Goal: Task Accomplishment & Management: Use online tool/utility

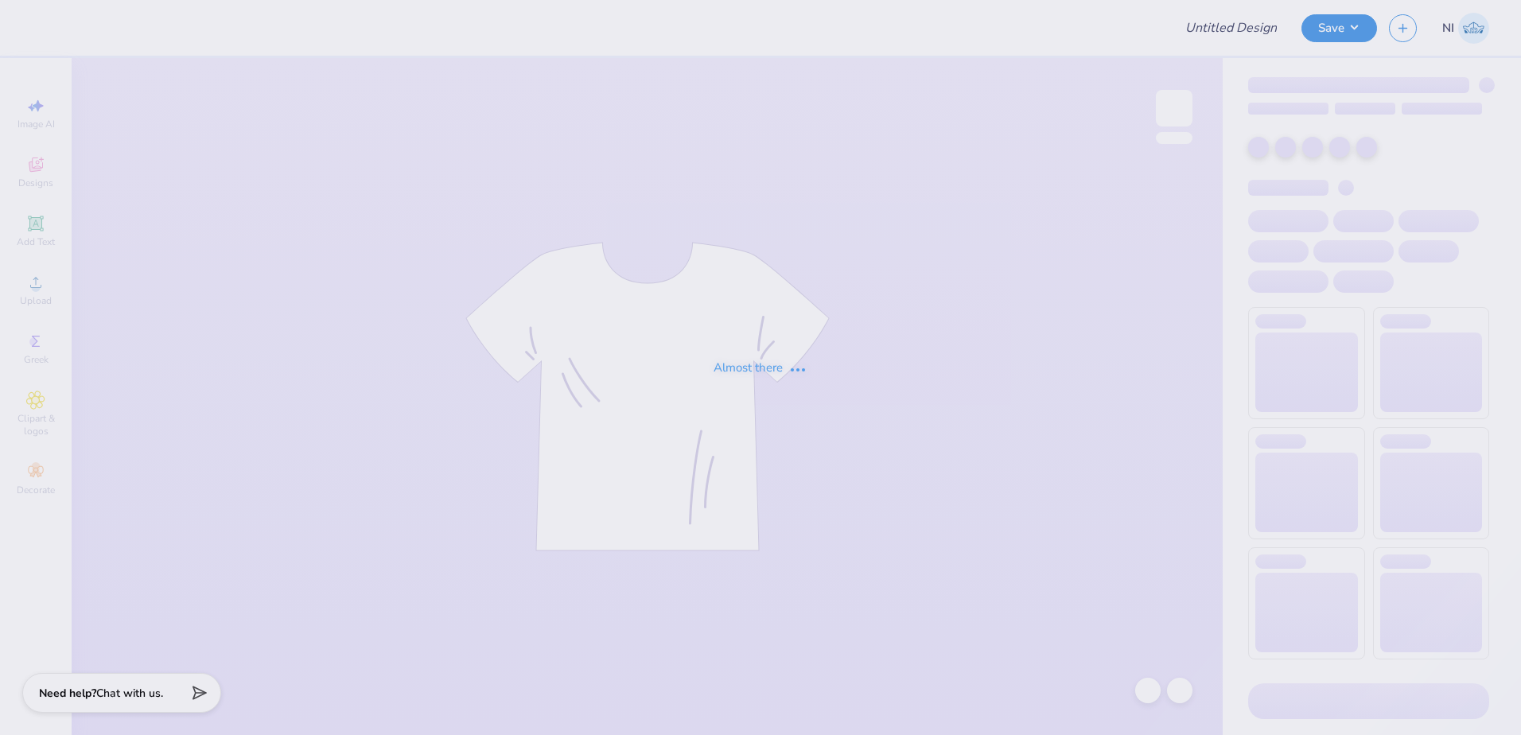
type input "Training: CF Training - Activities 5"
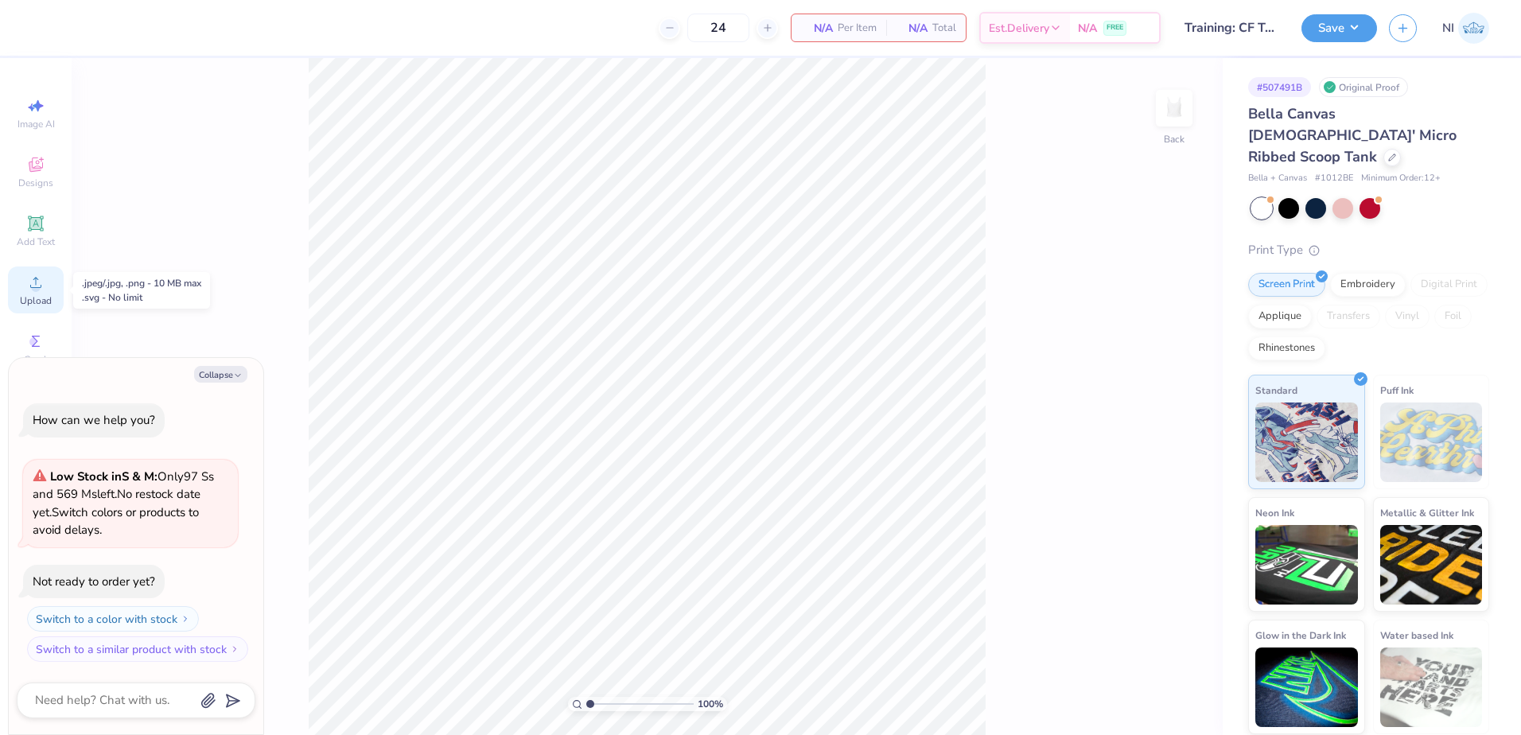
click at [33, 290] on circle at bounding box center [35, 287] width 9 height 9
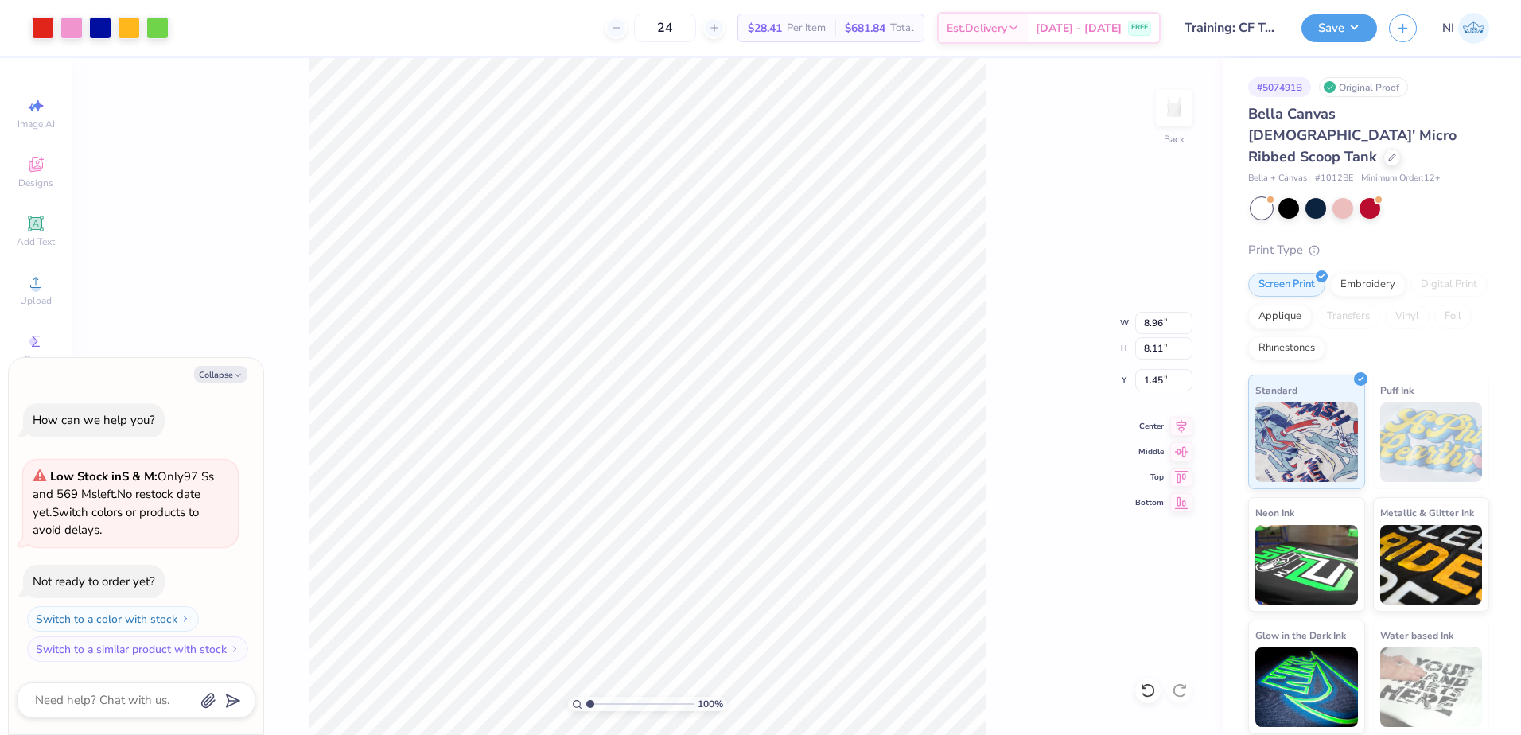
type textarea "x"
type input "4.21"
type input "3.81"
type input "5.74"
type textarea "x"
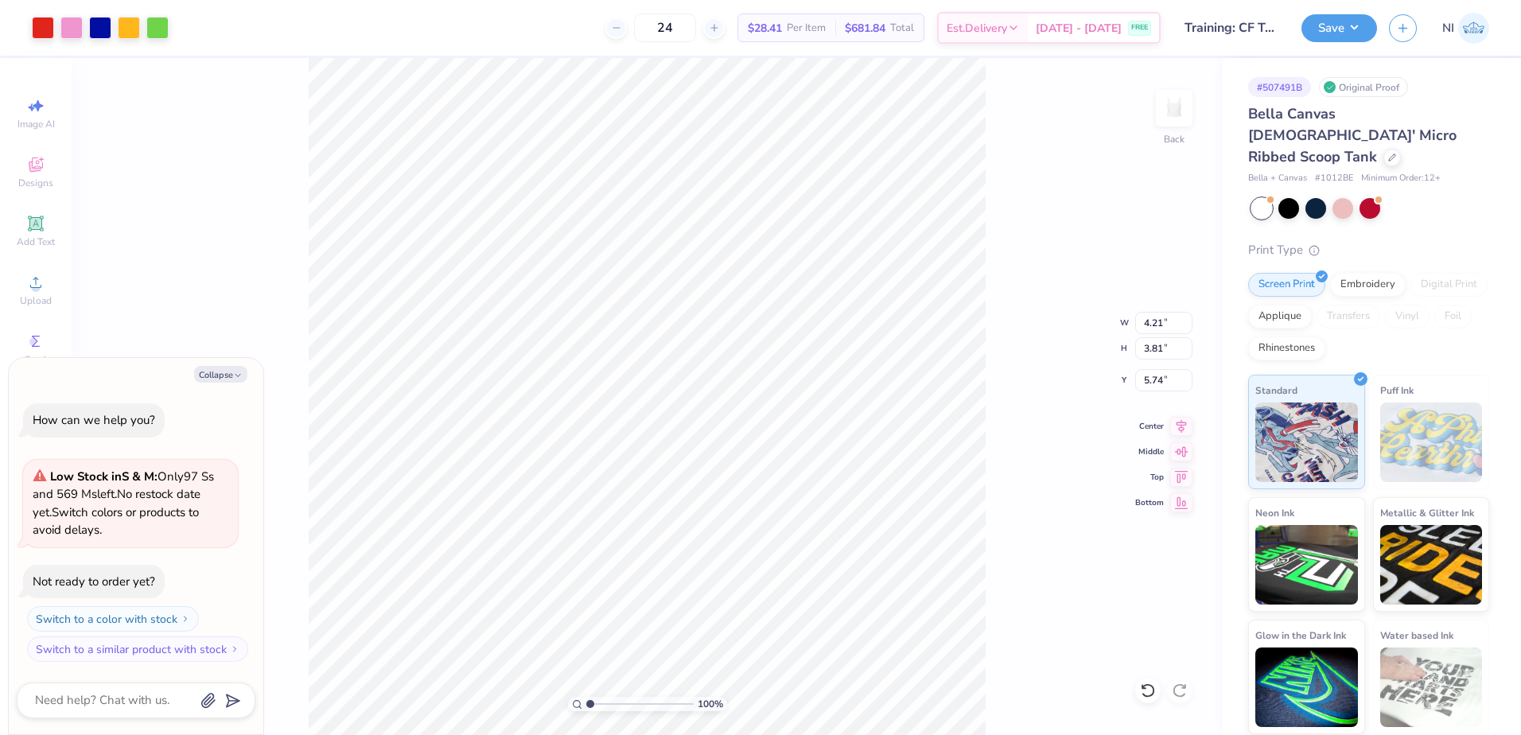
type input "1.00"
type textarea "x"
type input "5.71"
type input "5.17"
type textarea "x"
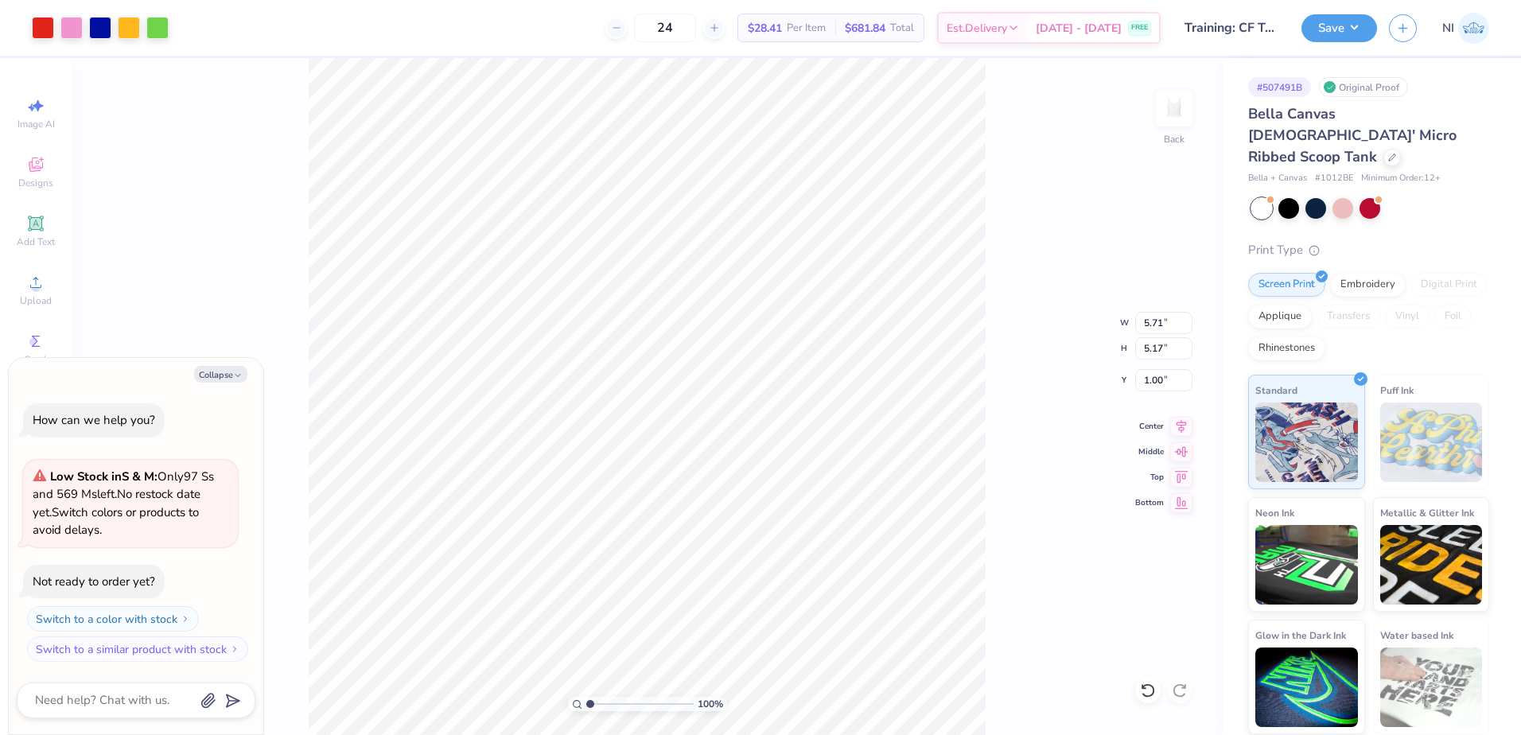
type input "0.50"
type textarea "x"
click at [1155, 325] on input "5.71" at bounding box center [1163, 323] width 57 height 22
type input "5.5"
type textarea "x"
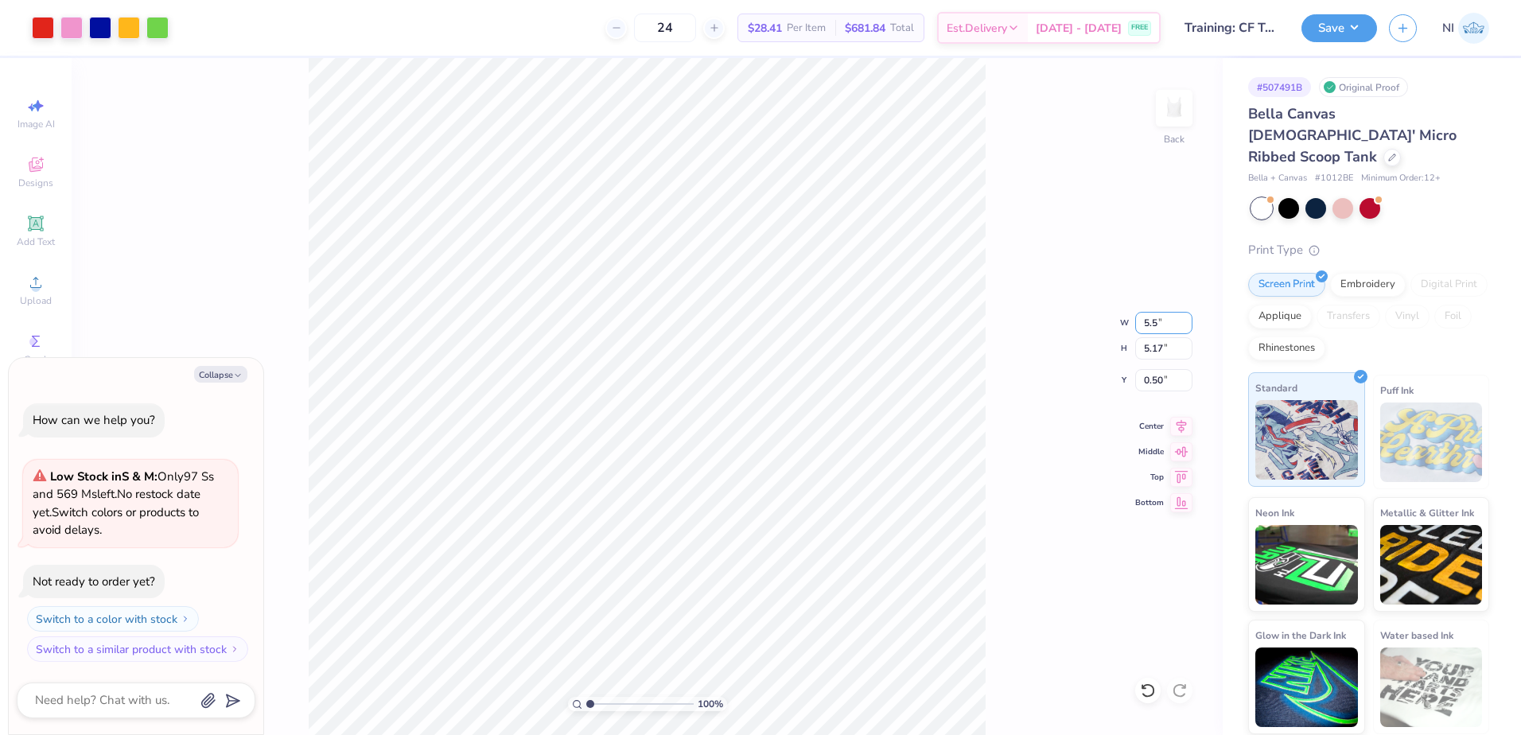
type input "5.50"
type input "4.98"
type input "0.60"
type textarea "x"
type input "0.60"
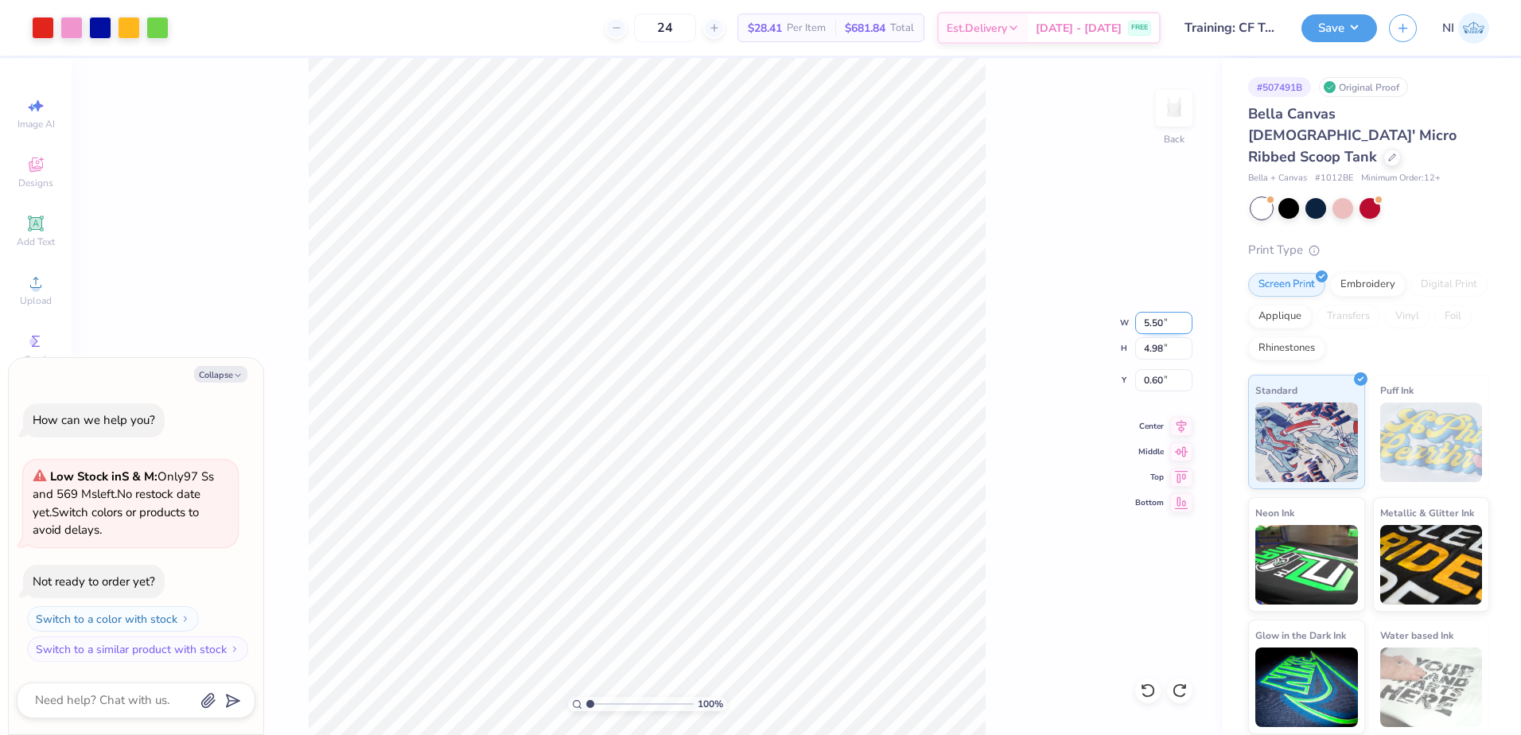
click at [1152, 321] on input "5.50" at bounding box center [1163, 323] width 57 height 22
type input "4.50"
type textarea "x"
type input "4.07"
type input "1.05"
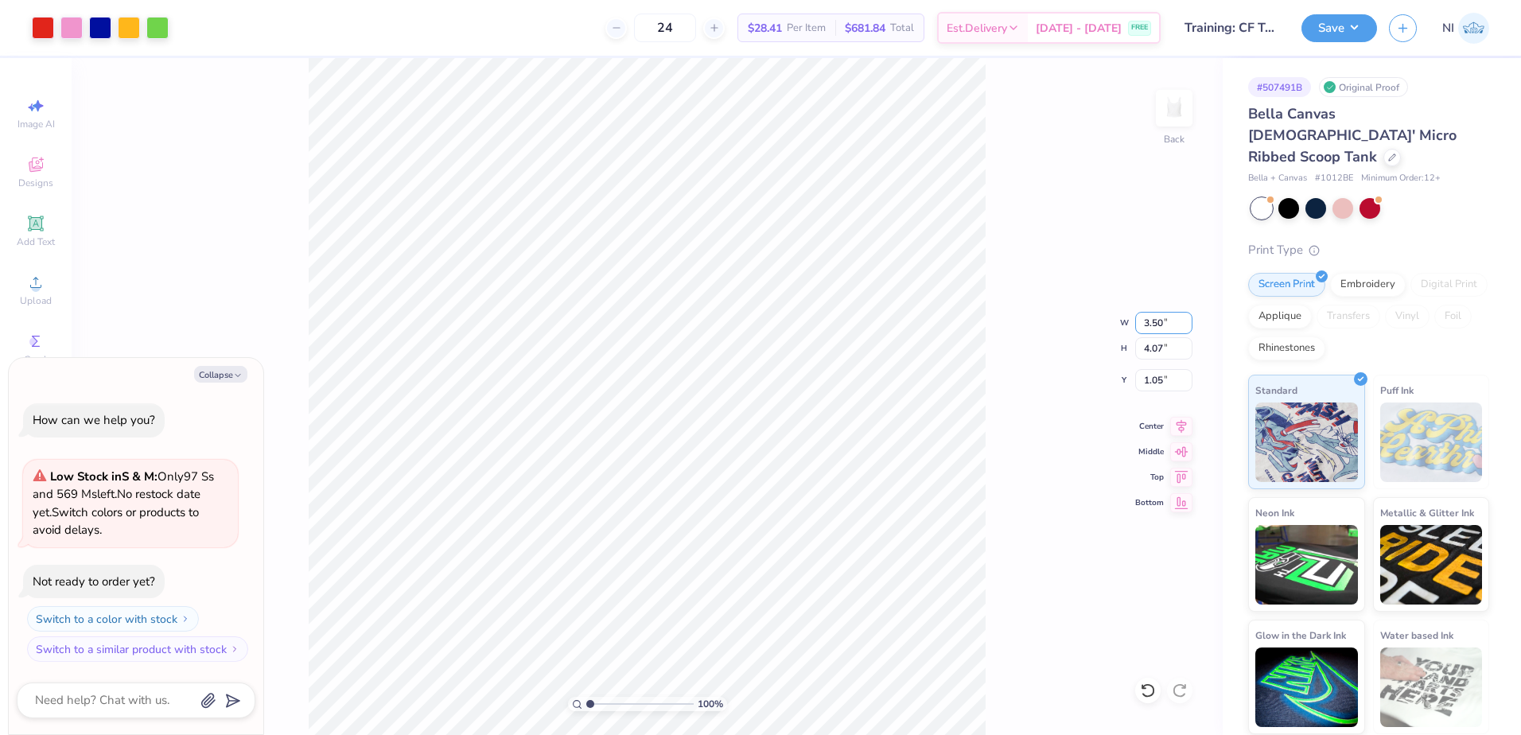
type input "3.50"
type textarea "x"
type input "3.17"
type input "1.50"
type textarea "x"
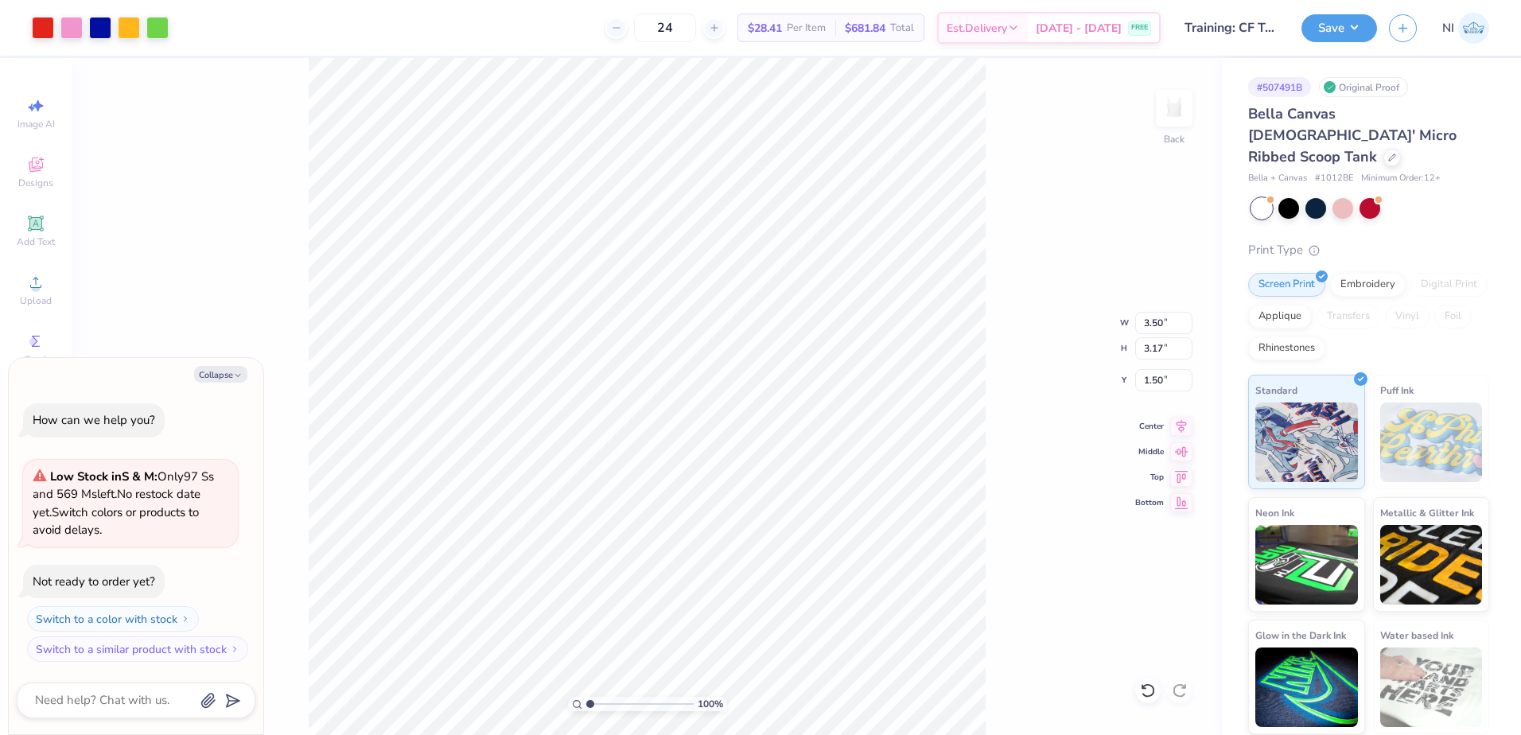
type input "0.50"
type textarea "x"
type input "4.17"
type input "3.78"
type textarea "x"
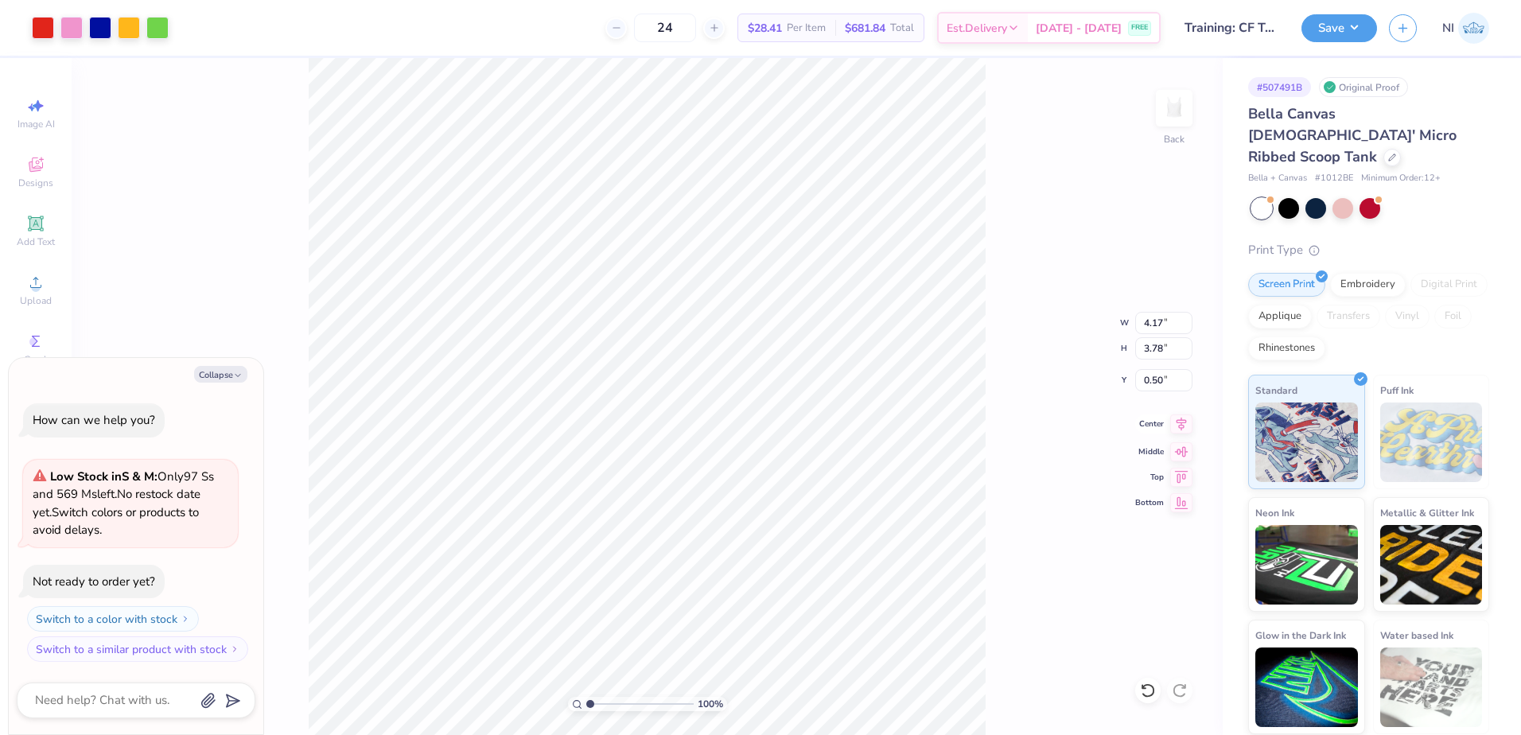
click at [1173, 421] on icon at bounding box center [1181, 423] width 22 height 19
drag, startPoint x: 1157, startPoint y: 313, endPoint x: 1170, endPoint y: 318, distance: 13.6
click at [1158, 313] on input "4.17" at bounding box center [1163, 323] width 57 height 22
type input "4"
type textarea "x"
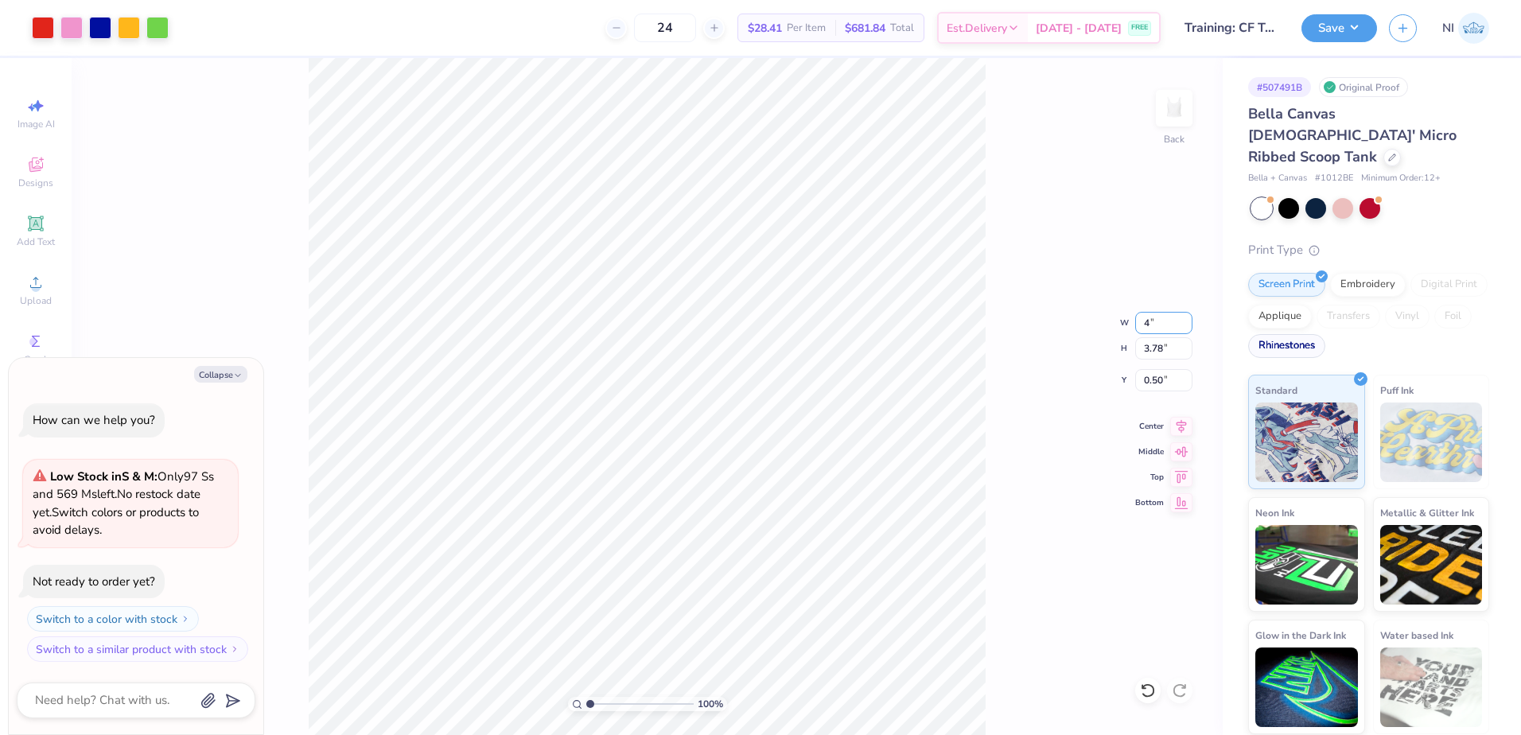
type input "4.00"
type input "3.62"
type input "0.58"
type textarea "x"
click at [1153, 319] on input "4.00" at bounding box center [1163, 323] width 57 height 22
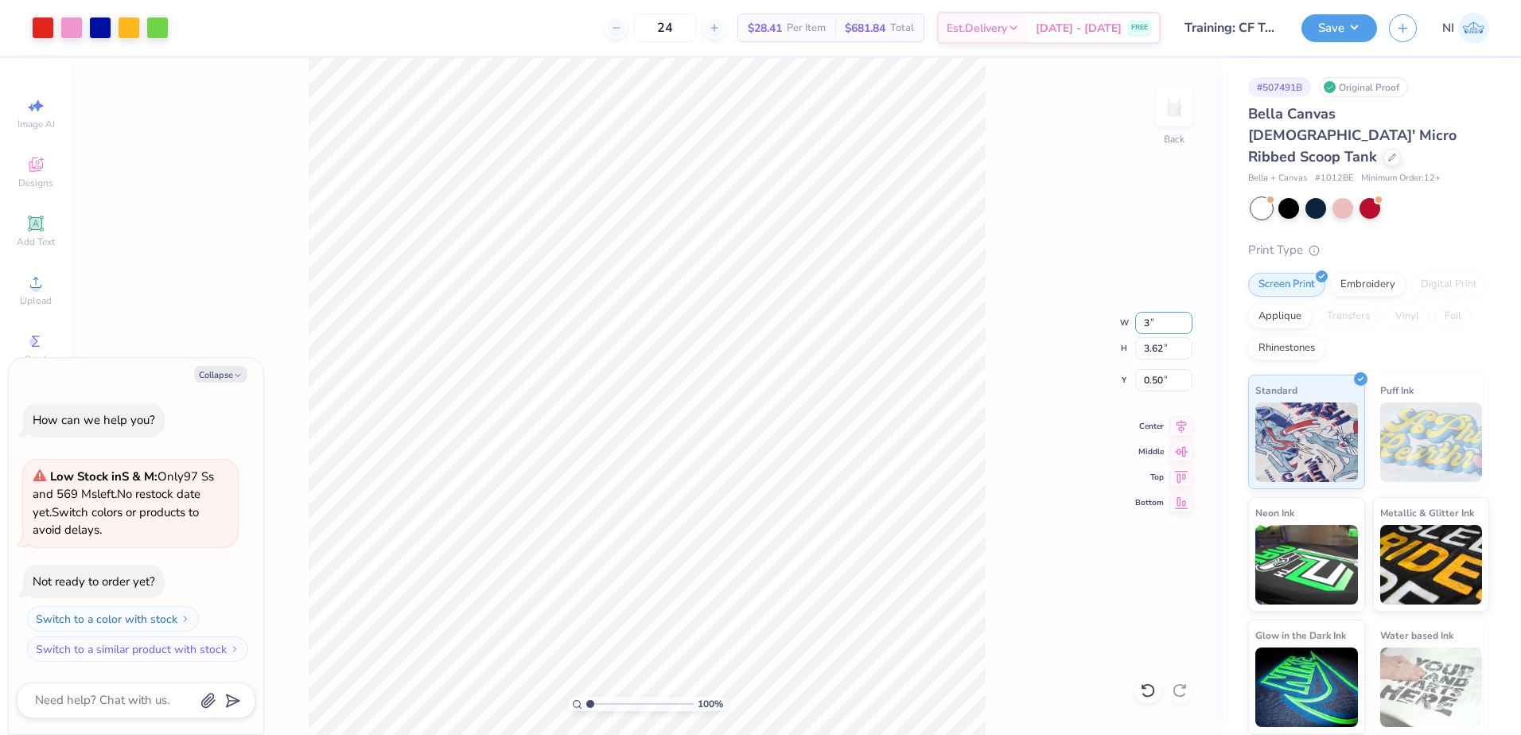
type input "3"
type textarea "x"
type input "3.00"
type input "2.72"
type input "0.95"
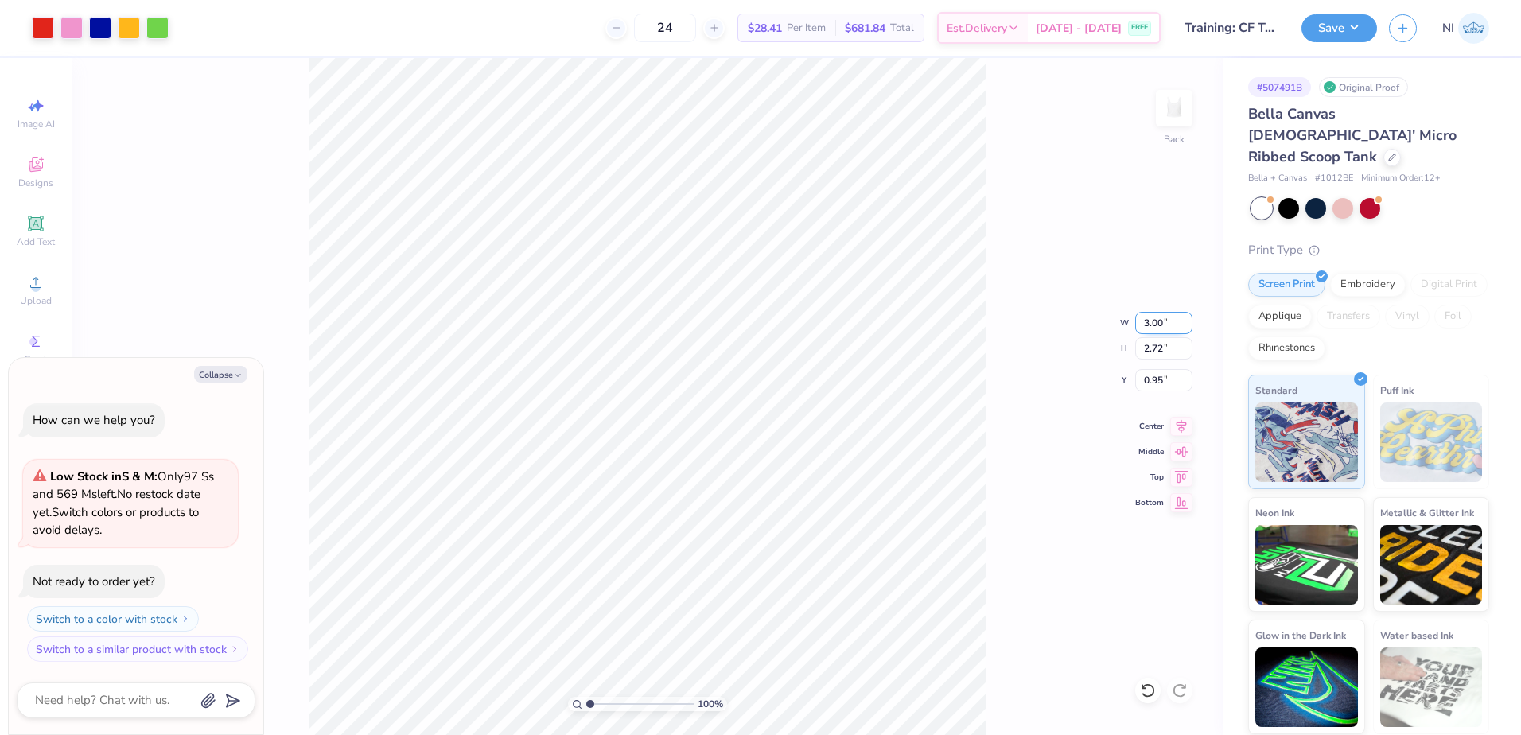
click at [1172, 323] on input "3.00" at bounding box center [1163, 323] width 57 height 22
click at [1149, 318] on input "3.00" at bounding box center [1163, 323] width 57 height 22
type input "3.50"
type textarea "x"
type input "3.17"
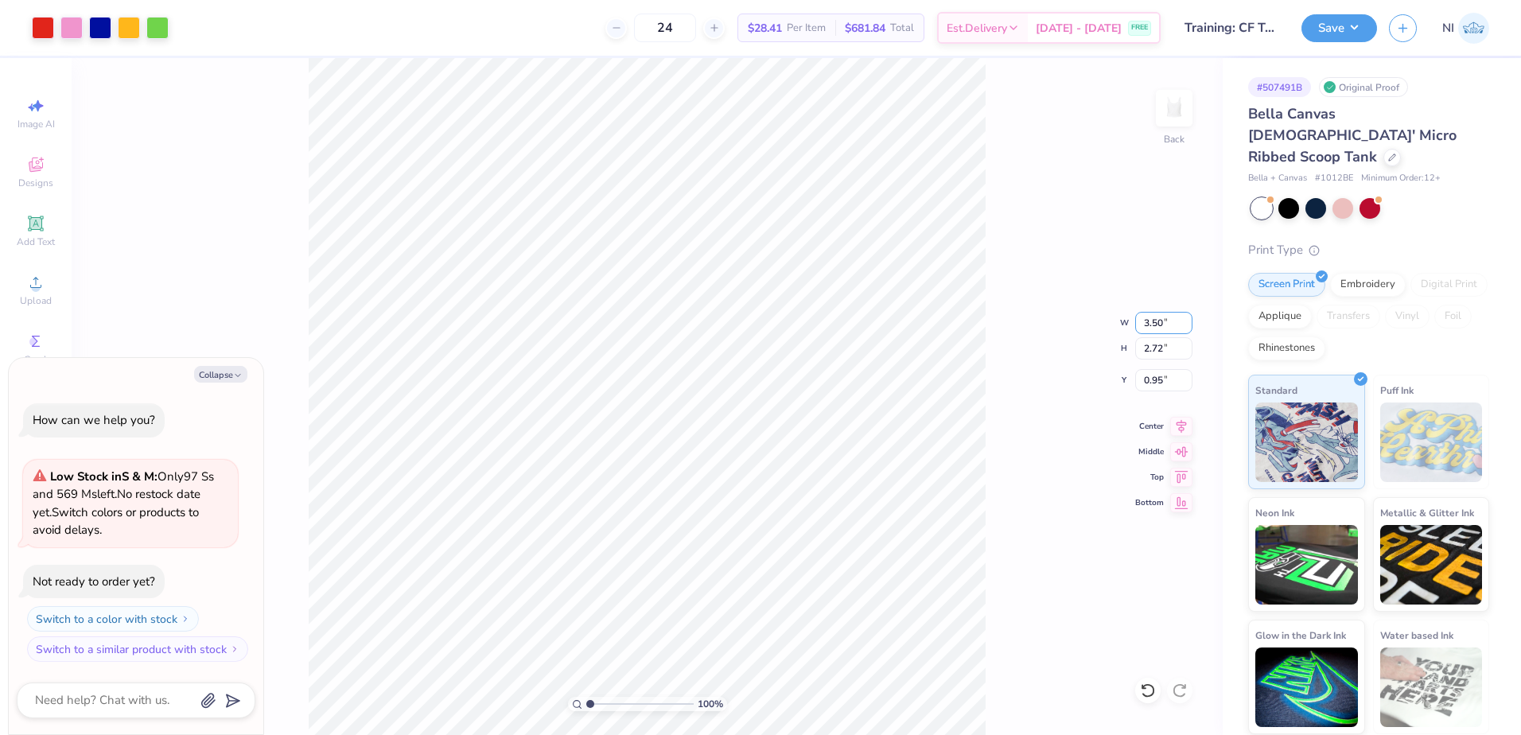
type input "0.73"
click at [1352, 26] on button "Save" at bounding box center [1339, 26] width 76 height 28
type textarea "x"
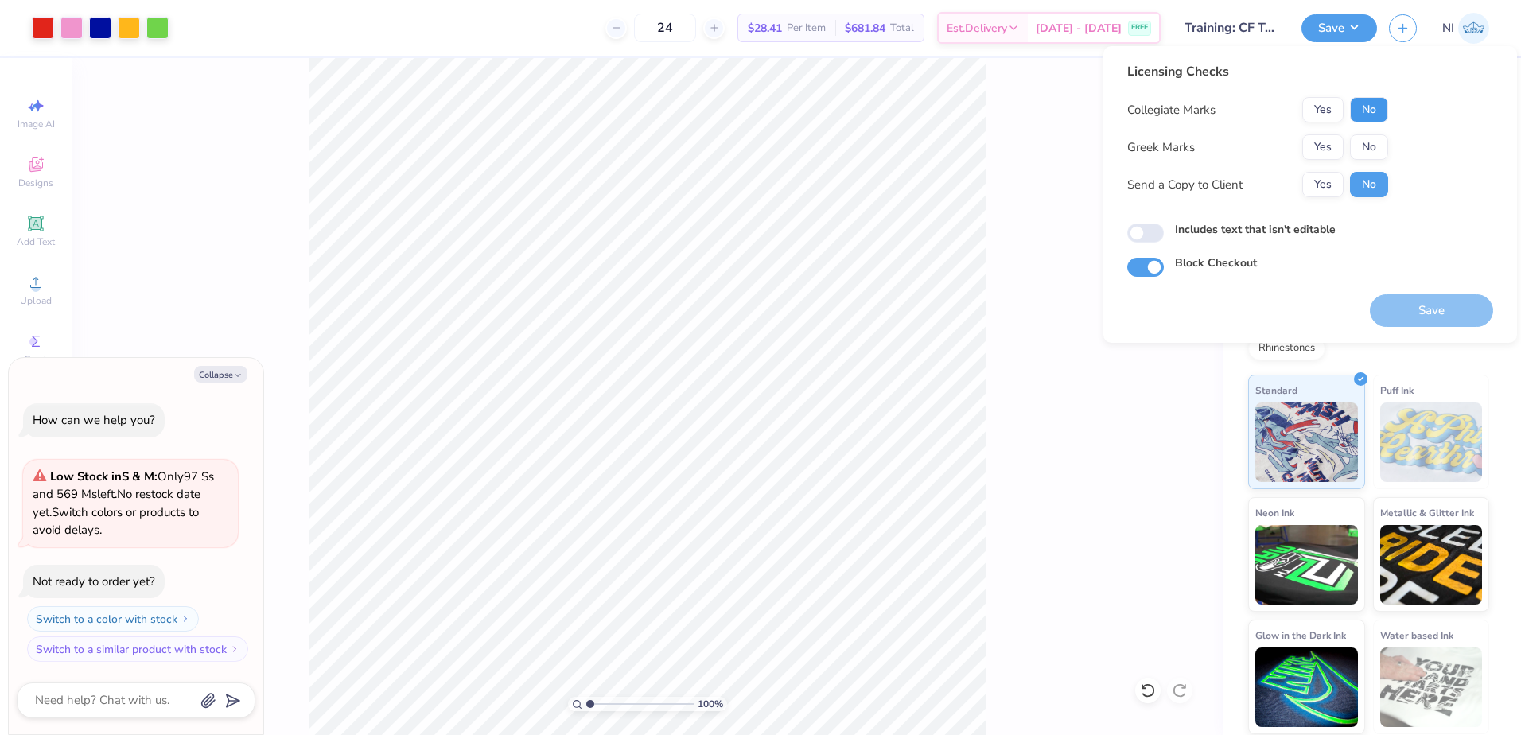
click at [1373, 104] on button "No" at bounding box center [1369, 109] width 38 height 25
drag, startPoint x: 1371, startPoint y: 130, endPoint x: 1371, endPoint y: 148, distance: 18.3
click at [1371, 134] on div "Collegiate Marks Yes No Greek Marks Yes No Send a Copy to Client Yes No" at bounding box center [1257, 147] width 261 height 100
click at [1164, 228] on div "Includes text that isn't editable" at bounding box center [1310, 230] width 366 height 18
drag, startPoint x: 1151, startPoint y: 232, endPoint x: 1192, endPoint y: 246, distance: 43.5
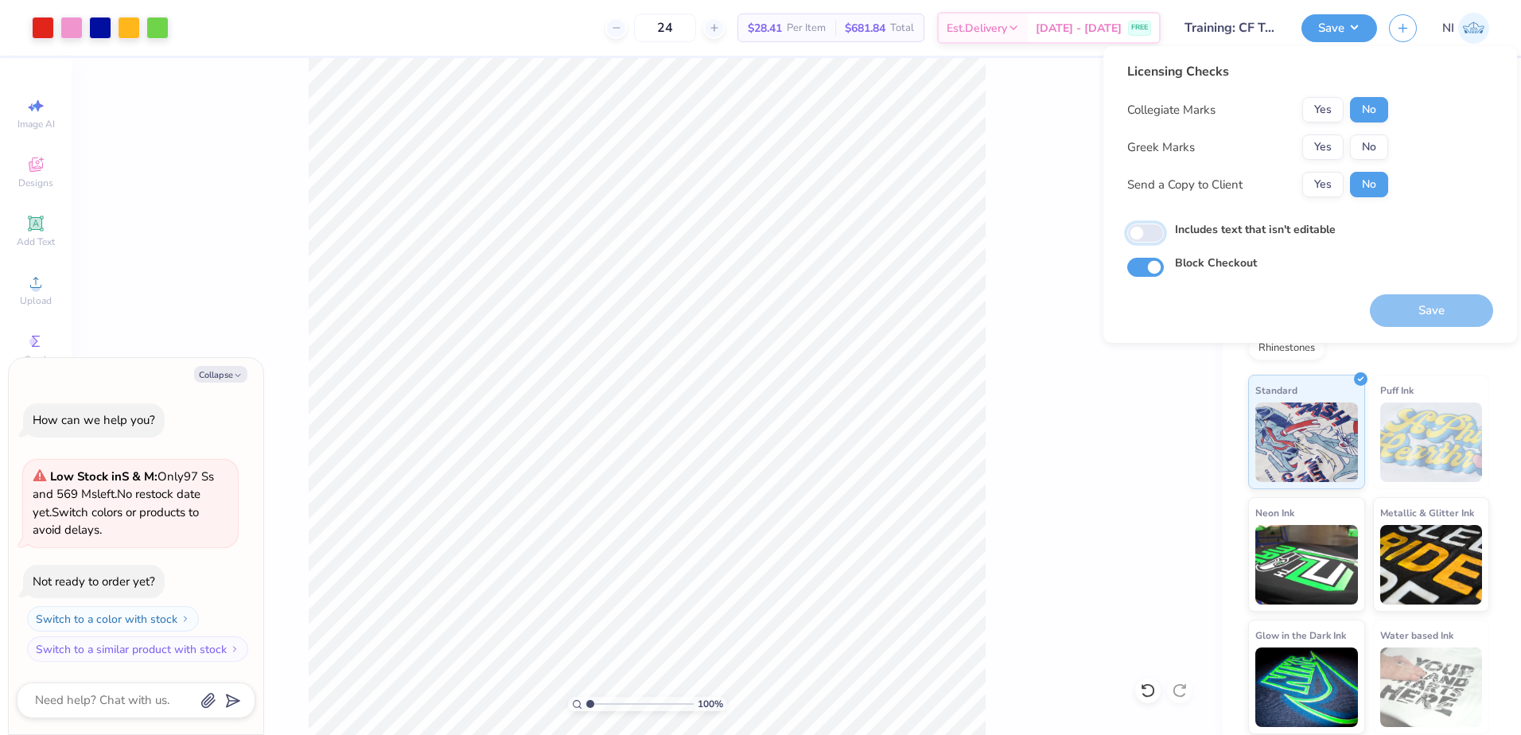
click at [1152, 232] on input "Includes text that isn't editable" at bounding box center [1145, 233] width 37 height 19
checkbox input "true"
drag, startPoint x: 1366, startPoint y: 156, endPoint x: 1408, endPoint y: 229, distance: 84.5
click at [1367, 156] on button "No" at bounding box center [1369, 146] width 38 height 25
click at [1436, 308] on button "Save" at bounding box center [1431, 310] width 123 height 33
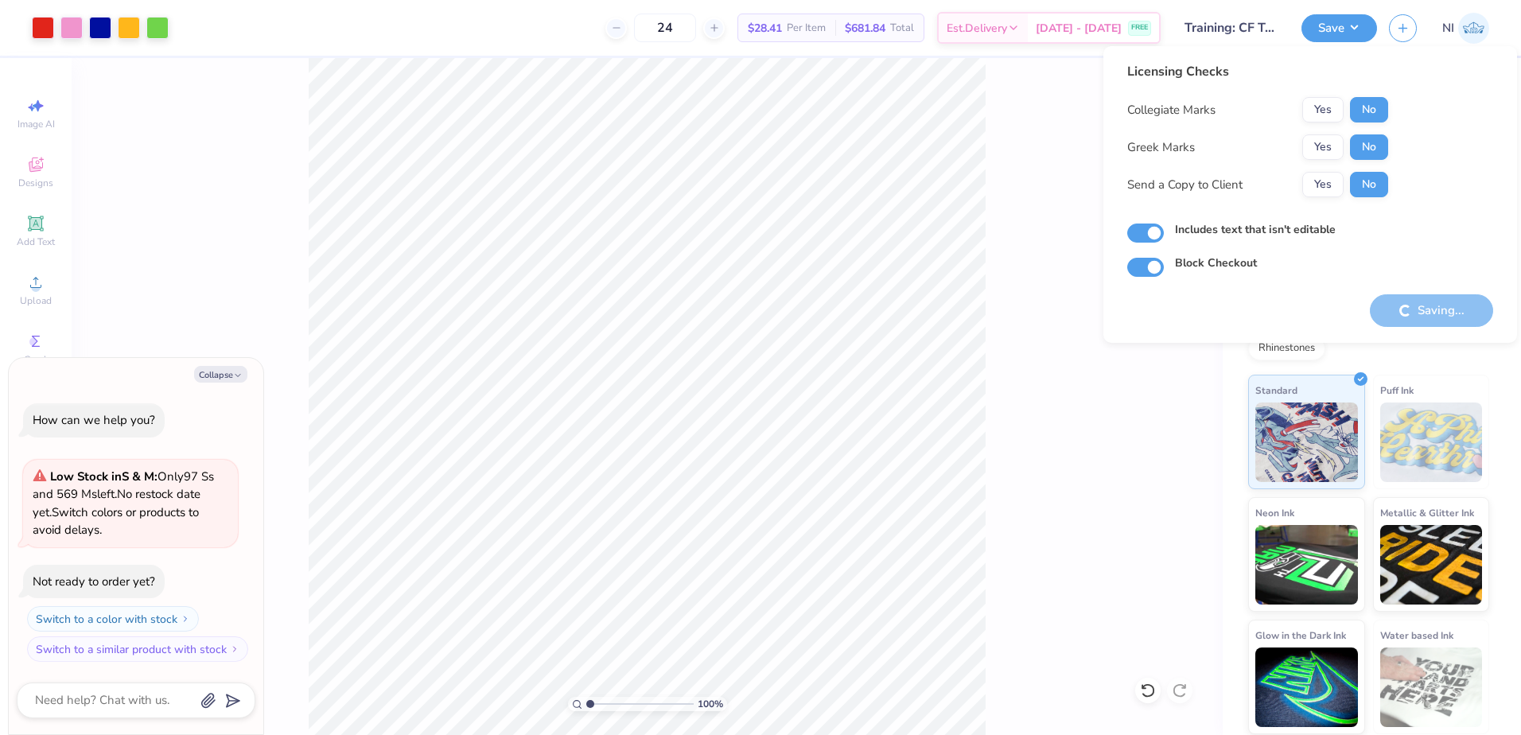
type textarea "x"
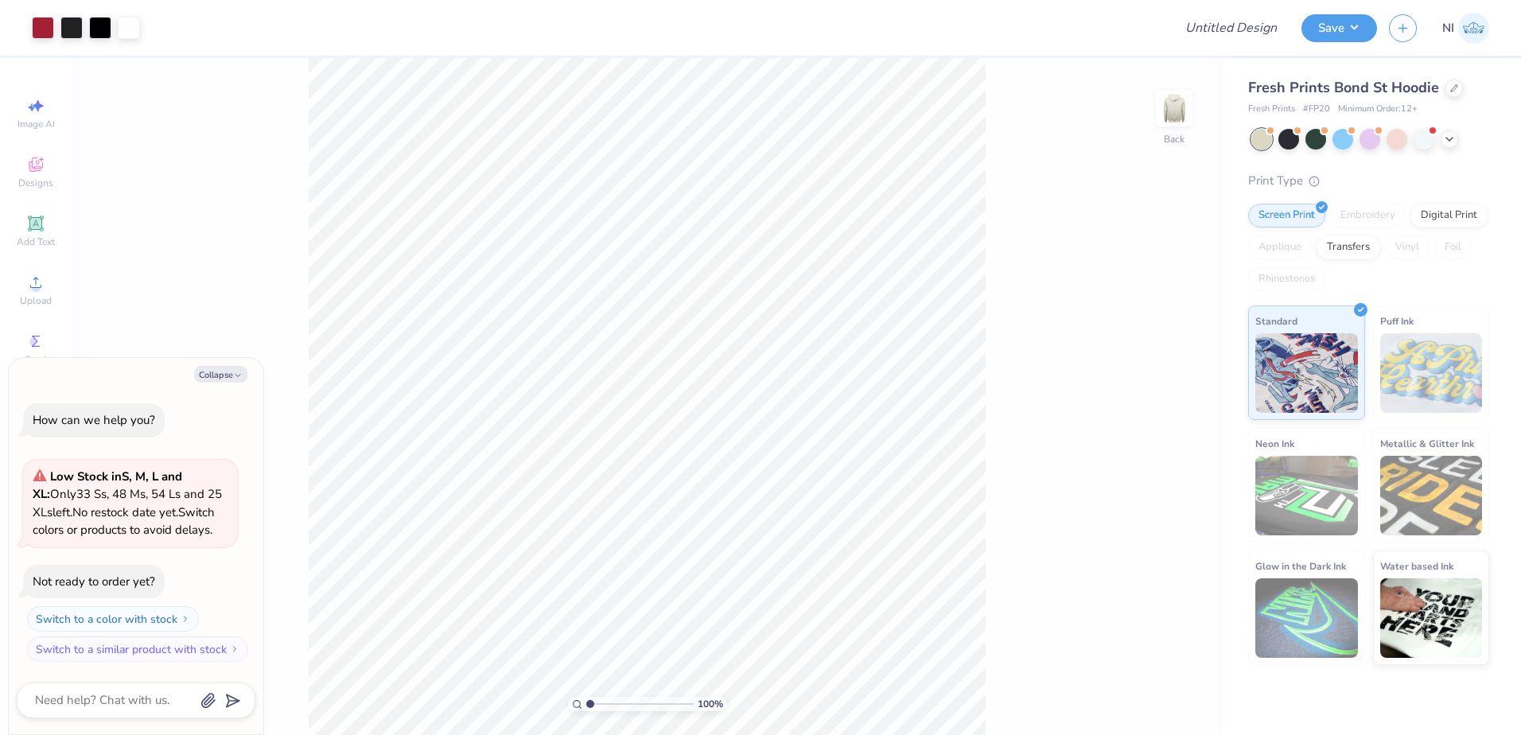
type textarea "x"
type input "3.6716840780171"
type textarea "x"
type input "3.6716840780171"
type textarea "x"
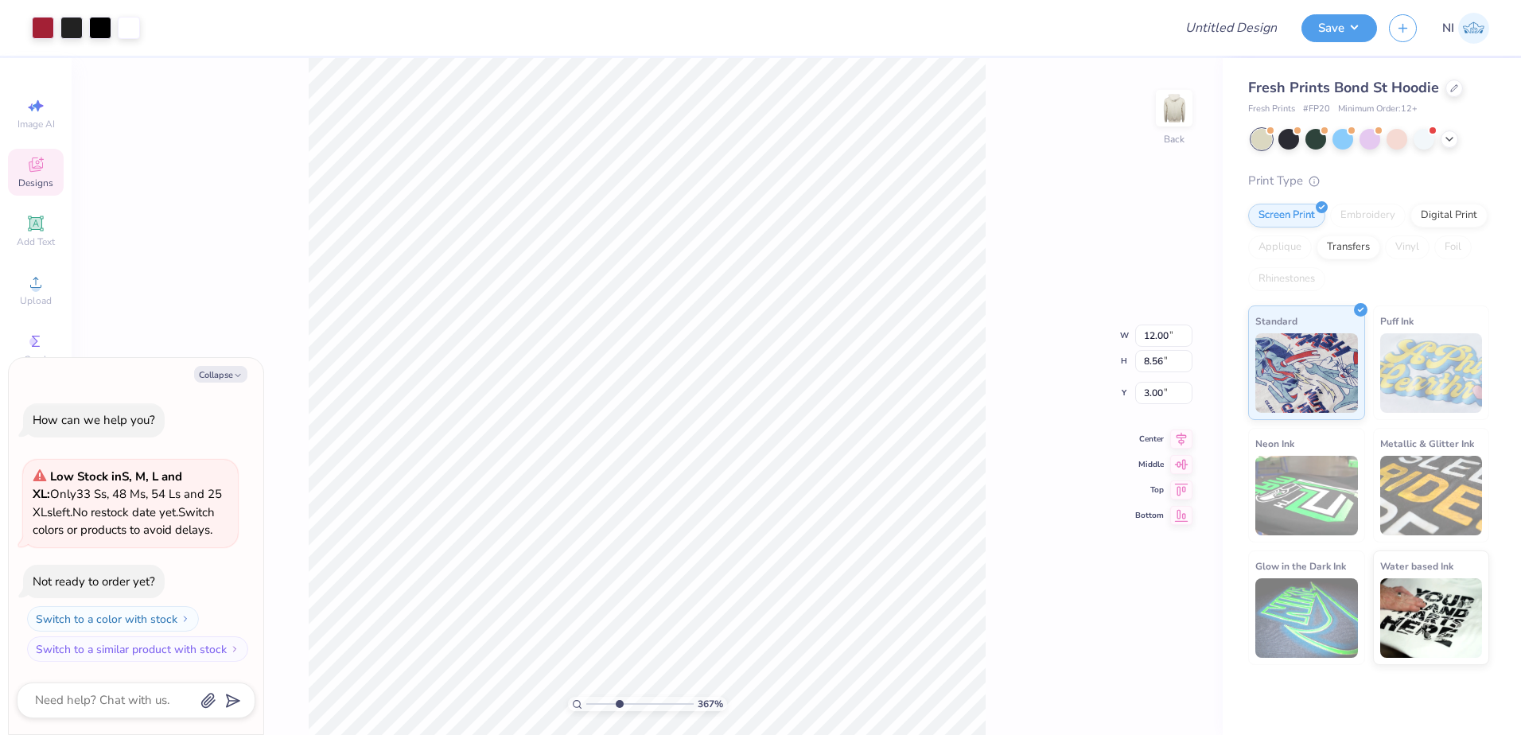
type input "3.6716840780171"
type textarea "x"
type input "3.6716840780171"
type textarea "x"
type input "3.15"
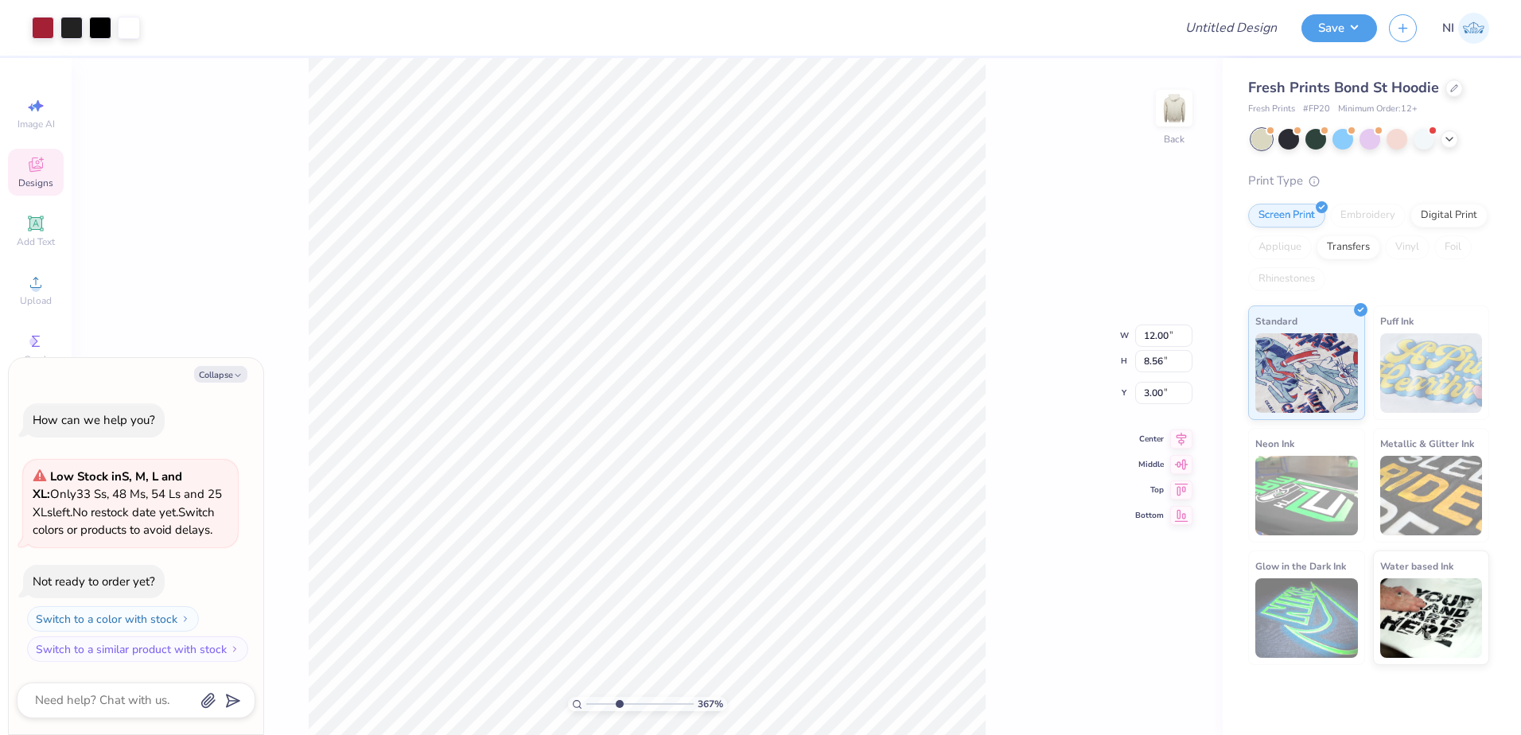
type input "1.35"
type input "6.33"
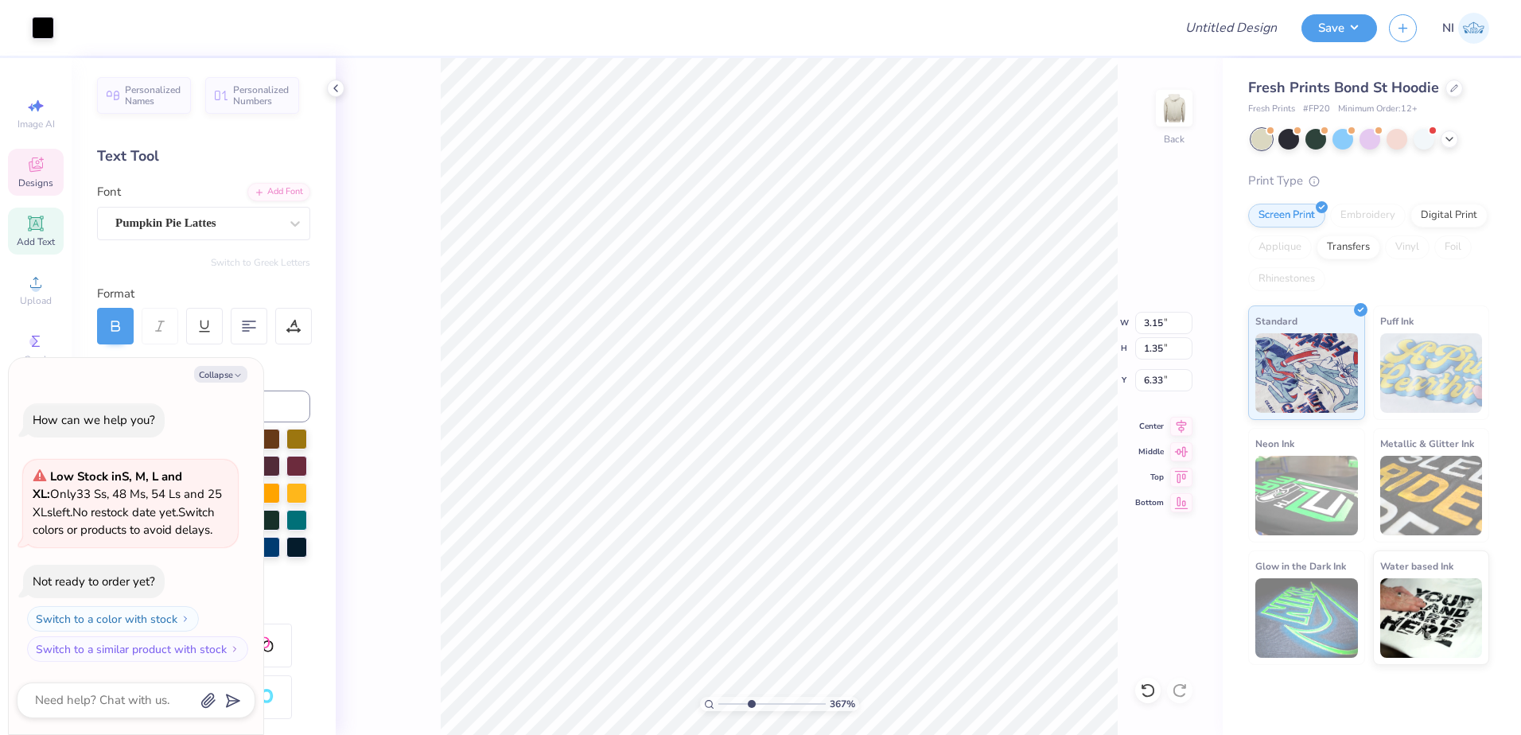
type textarea "x"
click at [290, 223] on icon at bounding box center [295, 224] width 10 height 6
type input "3.6716840780171"
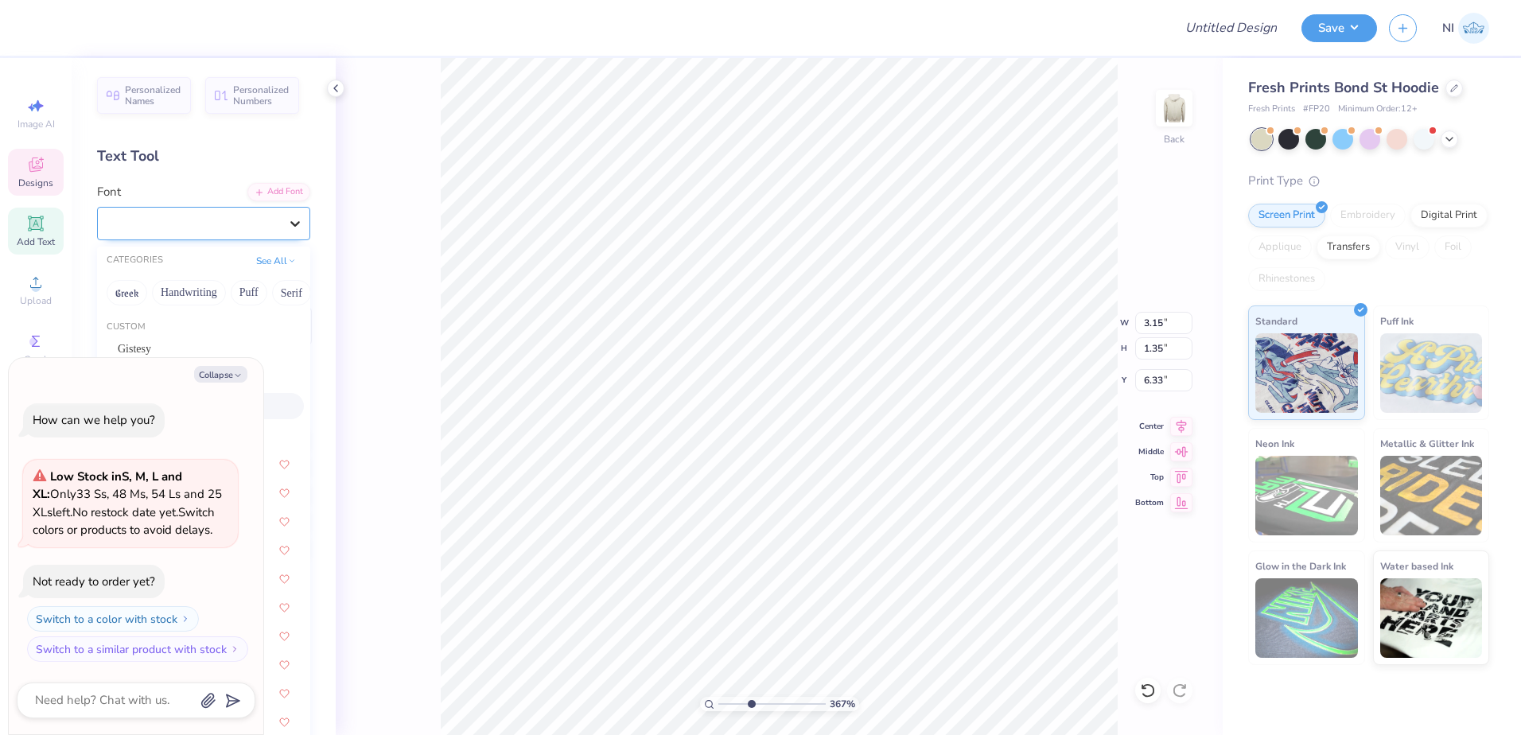
type textarea "x"
type input "3.6716840780171"
type textarea "x"
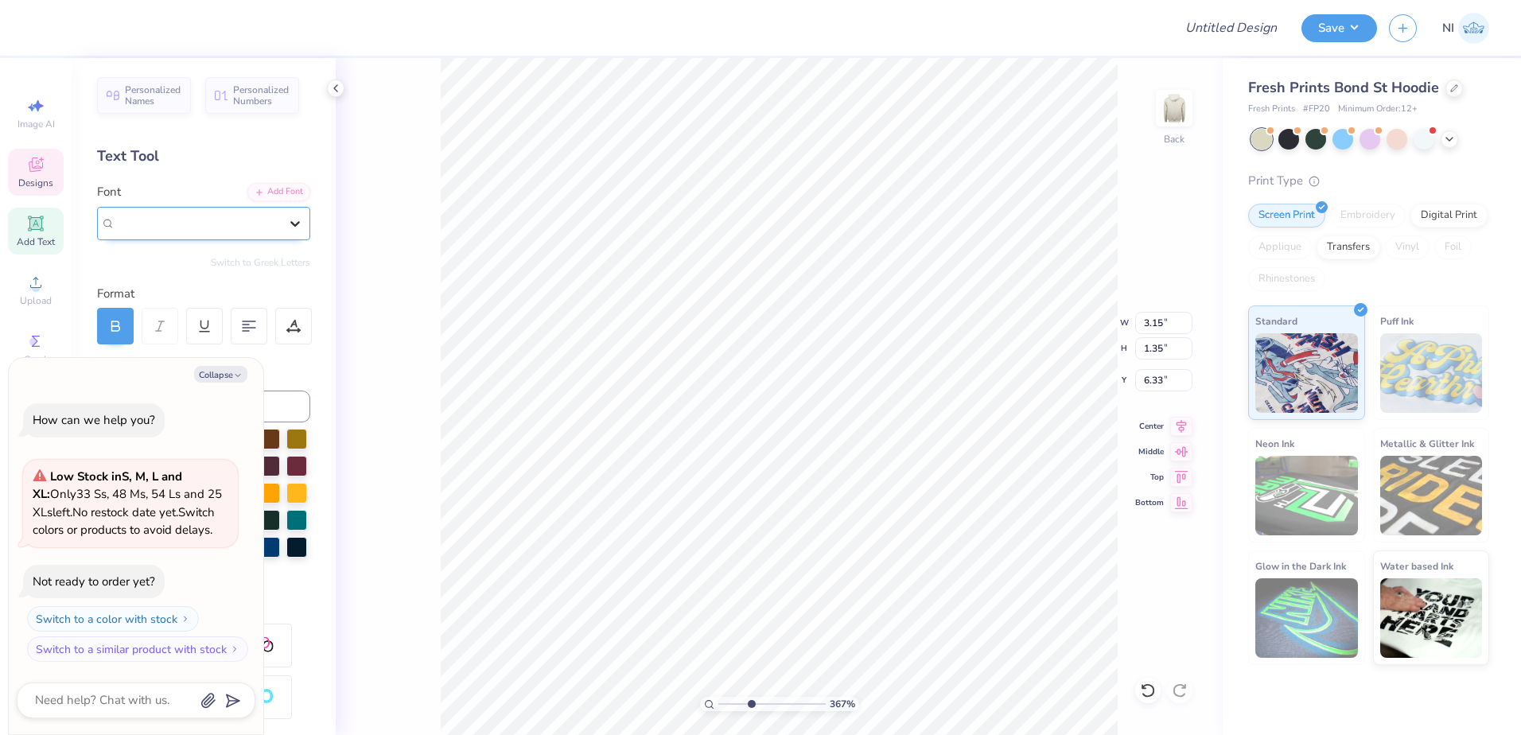
click at [287, 224] on icon at bounding box center [295, 224] width 16 height 16
click at [358, 258] on div "367 % Back W 3.15 3.15 " H 1.35 1.35 " Y 6.33 6.33 " Center Middle Top Bottom" at bounding box center [779, 396] width 887 height 677
type input "3.6716840780171"
type textarea "x"
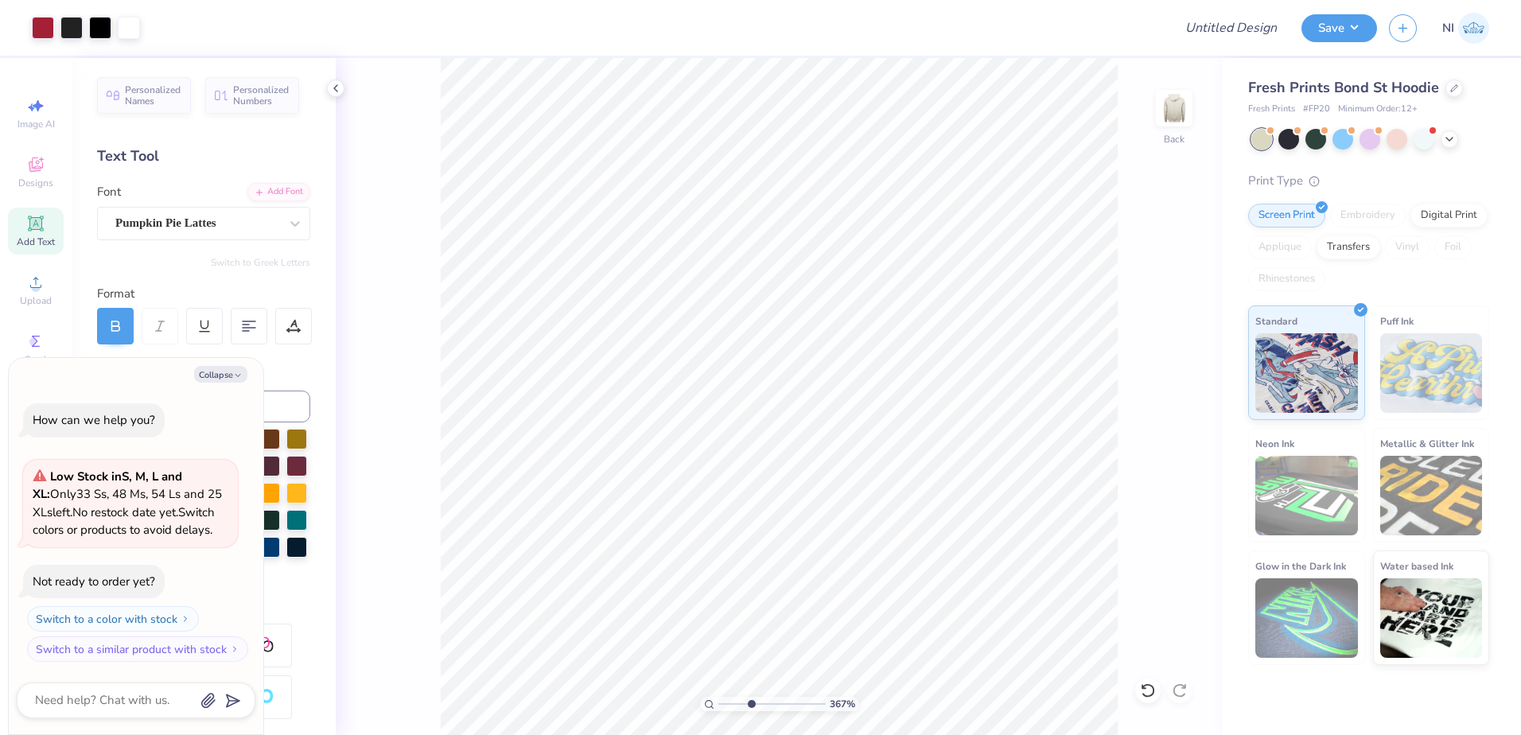
type input "3.6716840780171"
type textarea "x"
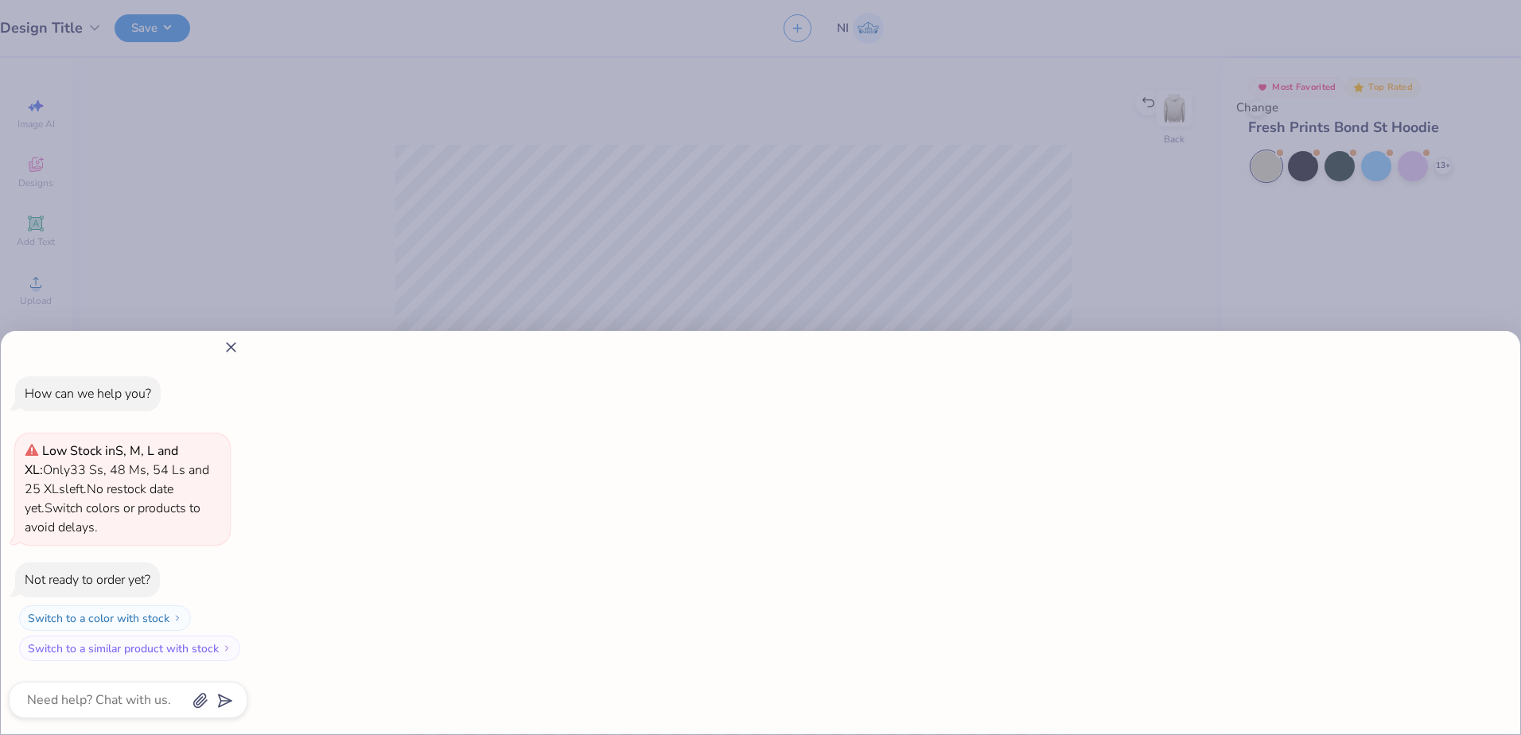
type input "3.6716840780171"
type textarea "x"
type input "1"
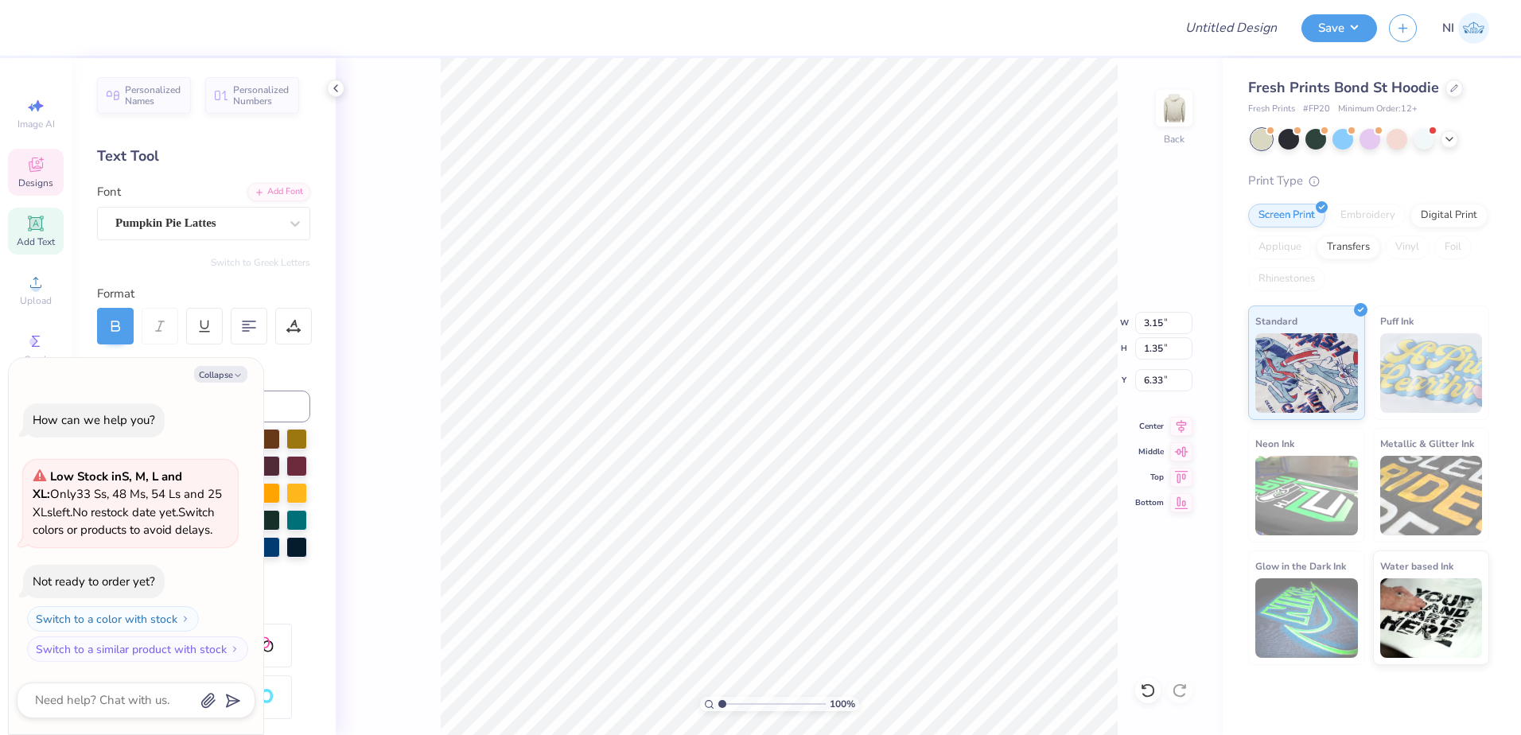
scroll to position [14, 2]
type textarea "x"
type input "2.96"
type input "1.31"
type input "7.28"
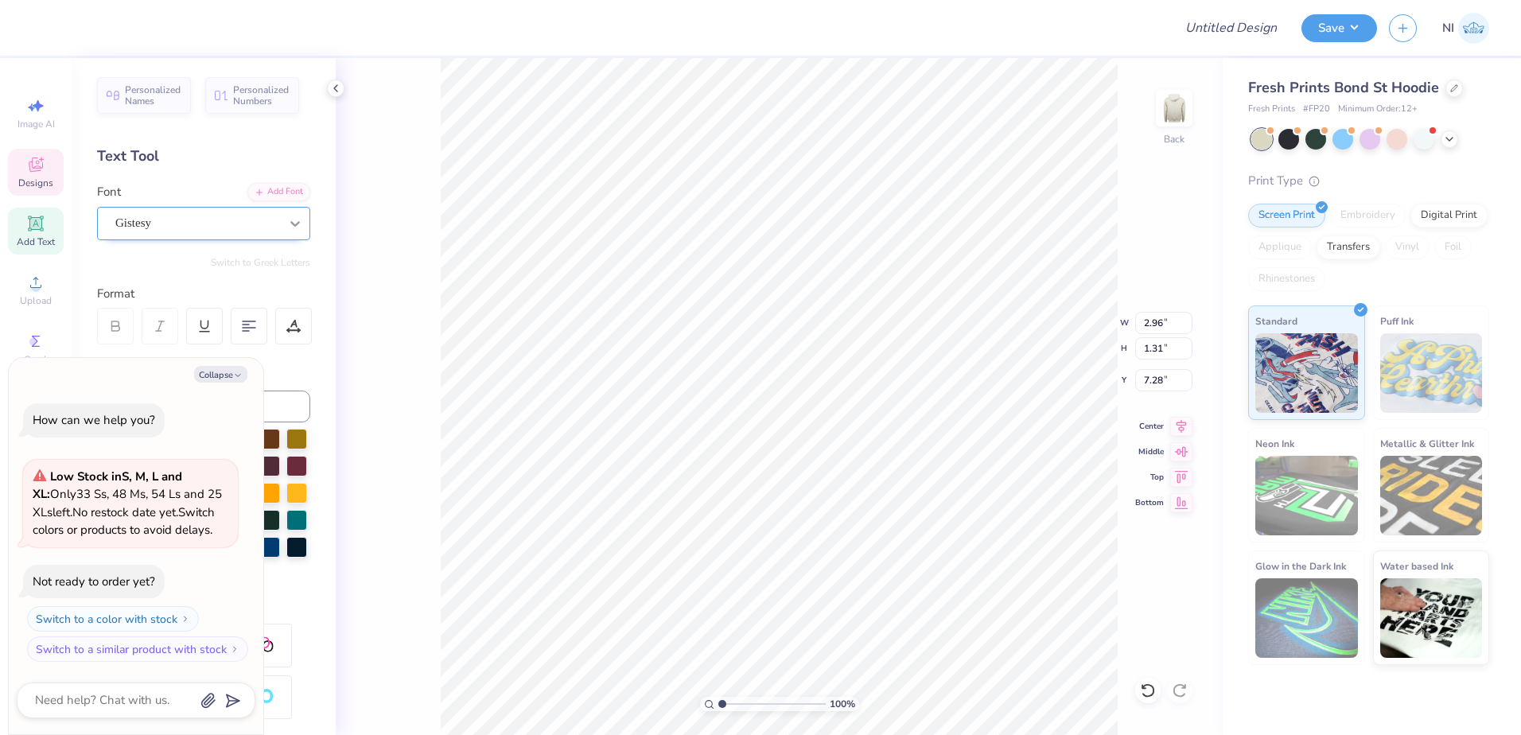
click at [287, 218] on icon at bounding box center [295, 224] width 16 height 16
drag, startPoint x: 148, startPoint y: 345, endPoint x: 161, endPoint y: 331, distance: 19.7
drag, startPoint x: 161, startPoint y: 331, endPoint x: 279, endPoint y: 227, distance: 157.2
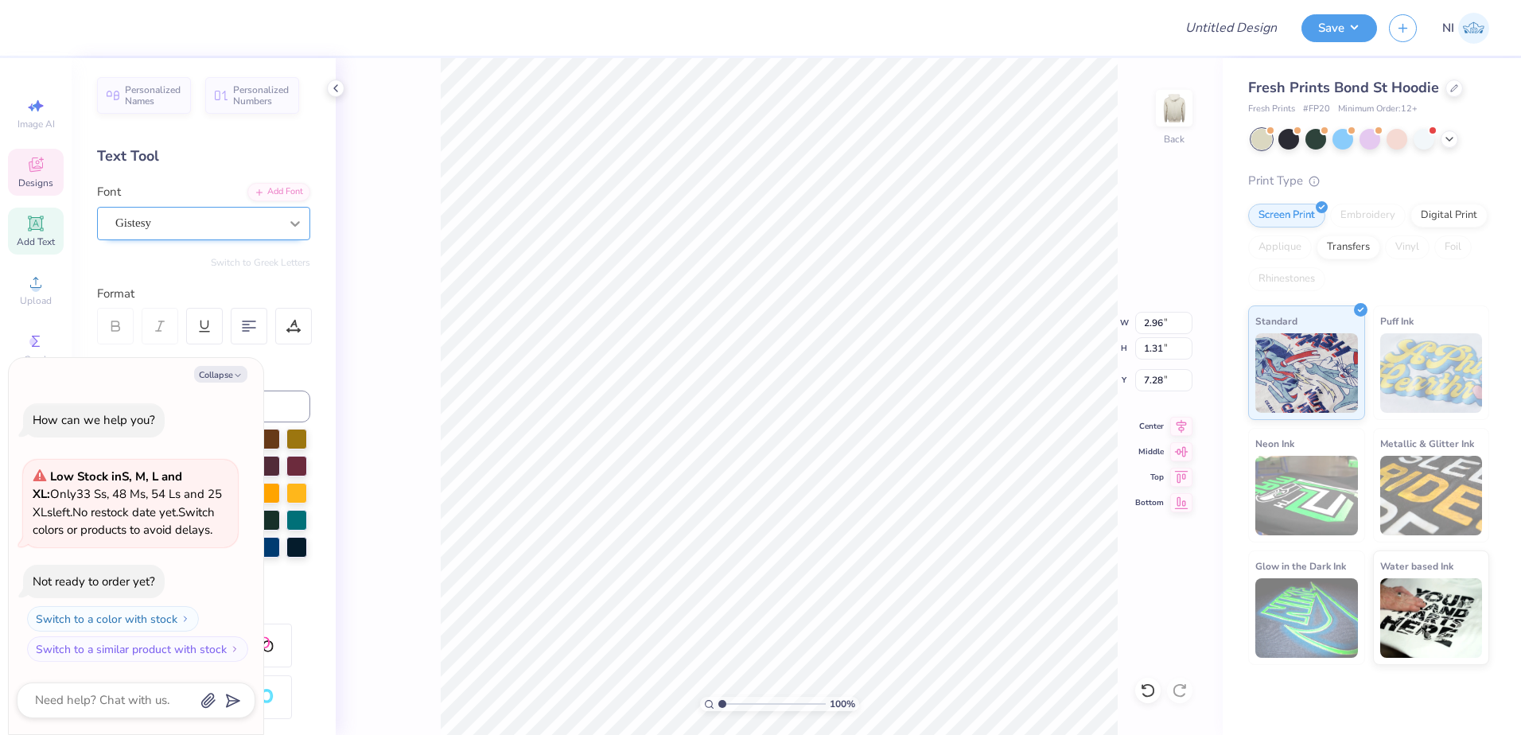
click at [287, 226] on icon at bounding box center [295, 224] width 16 height 16
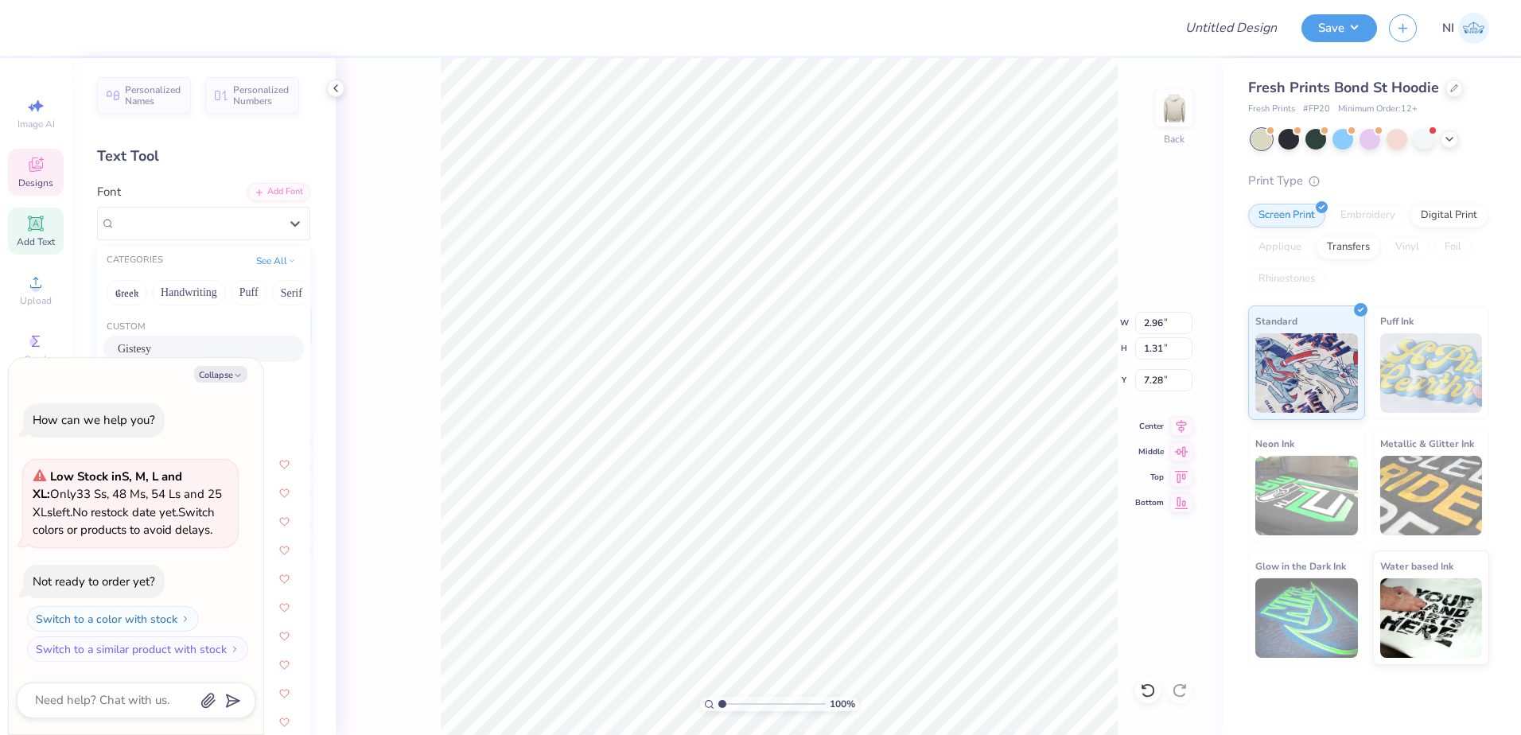
click at [420, 228] on div "100 % Back W 2.96 2.96 " H 1.31 1.31 " Y 7.28 7.28 " Center Middle Top Bottom" at bounding box center [779, 396] width 887 height 677
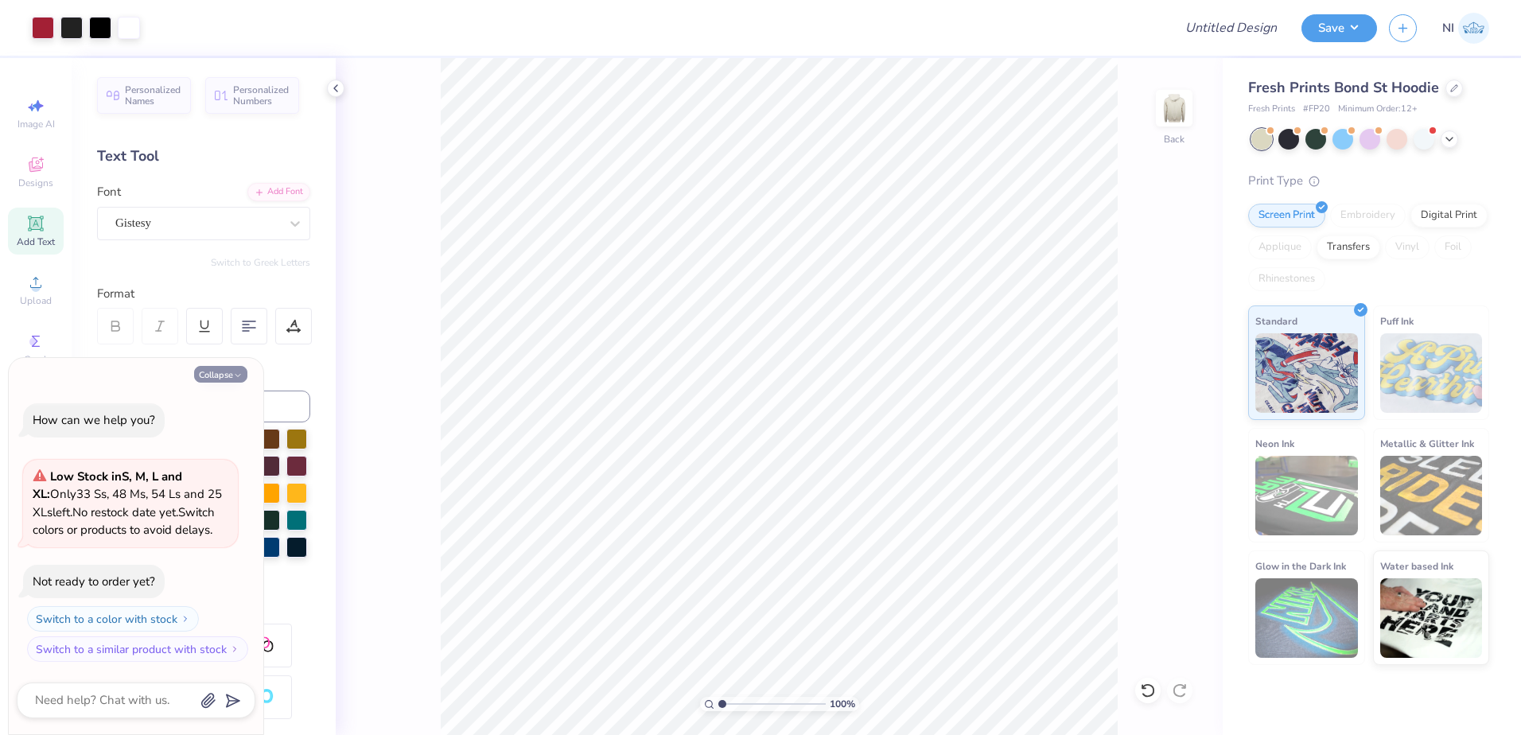
click at [230, 377] on button "Collapse" at bounding box center [220, 374] width 53 height 17
type textarea "x"
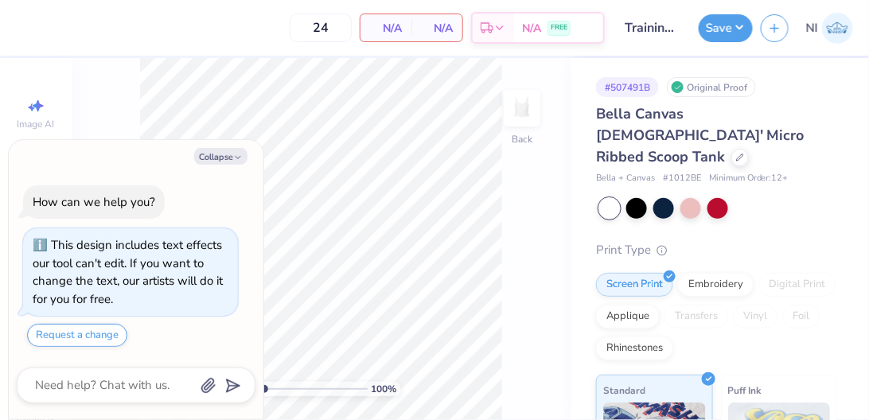
type textarea "x"
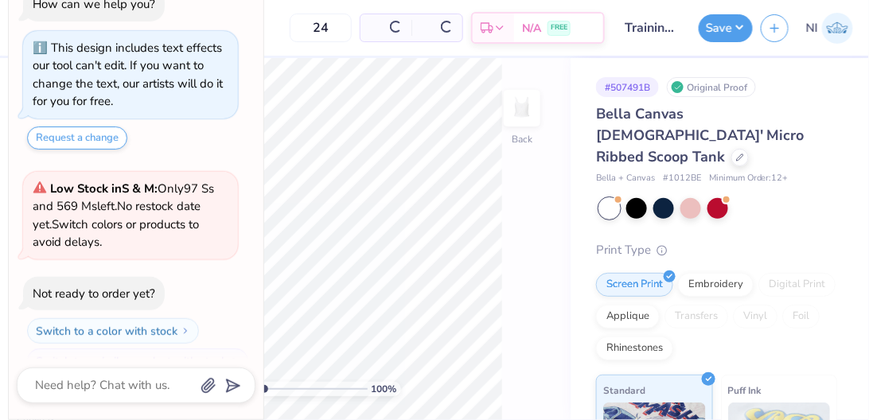
scroll to position [25, 0]
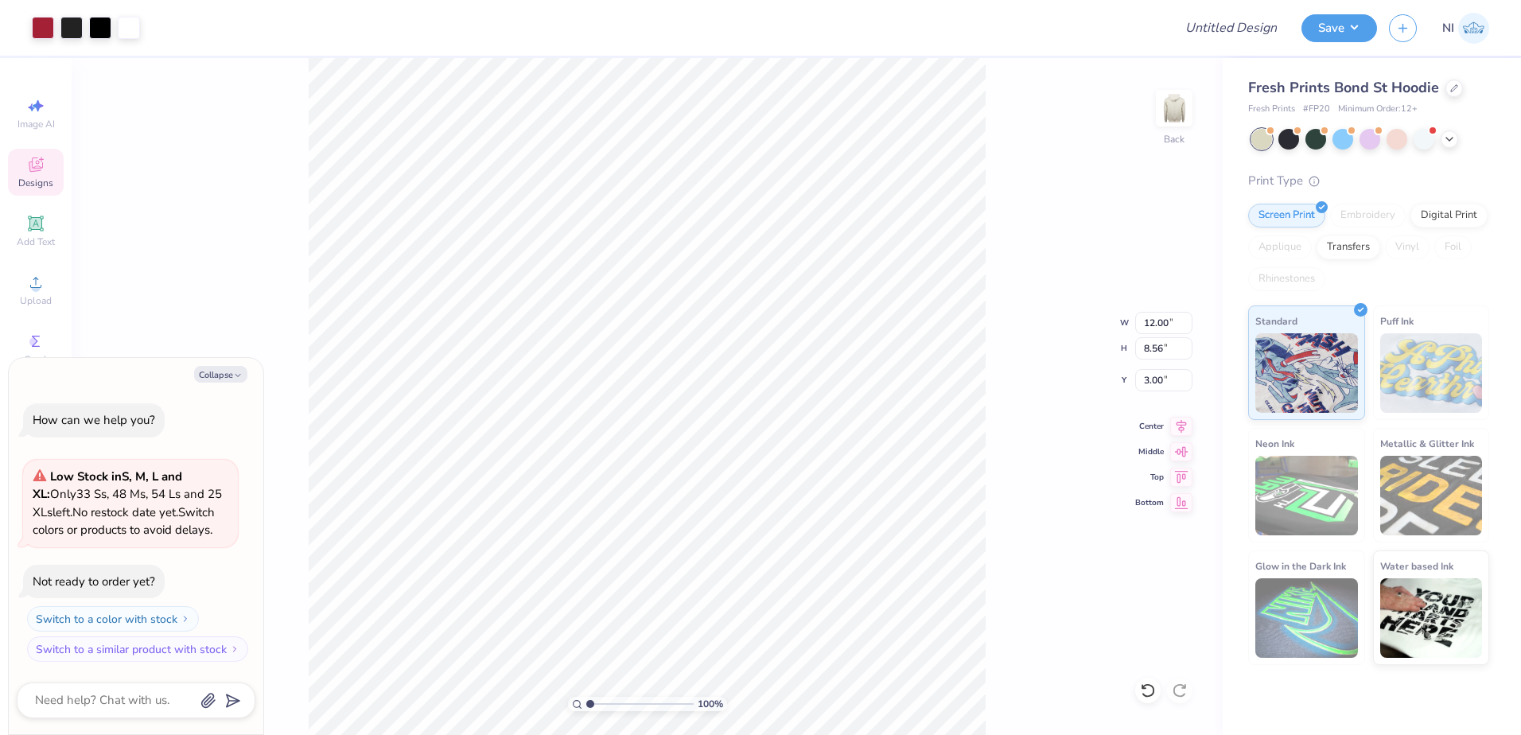
type textarea "x"
type input "6.69225330157204"
type textarea "x"
type input "6.69225330157204"
type textarea "x"
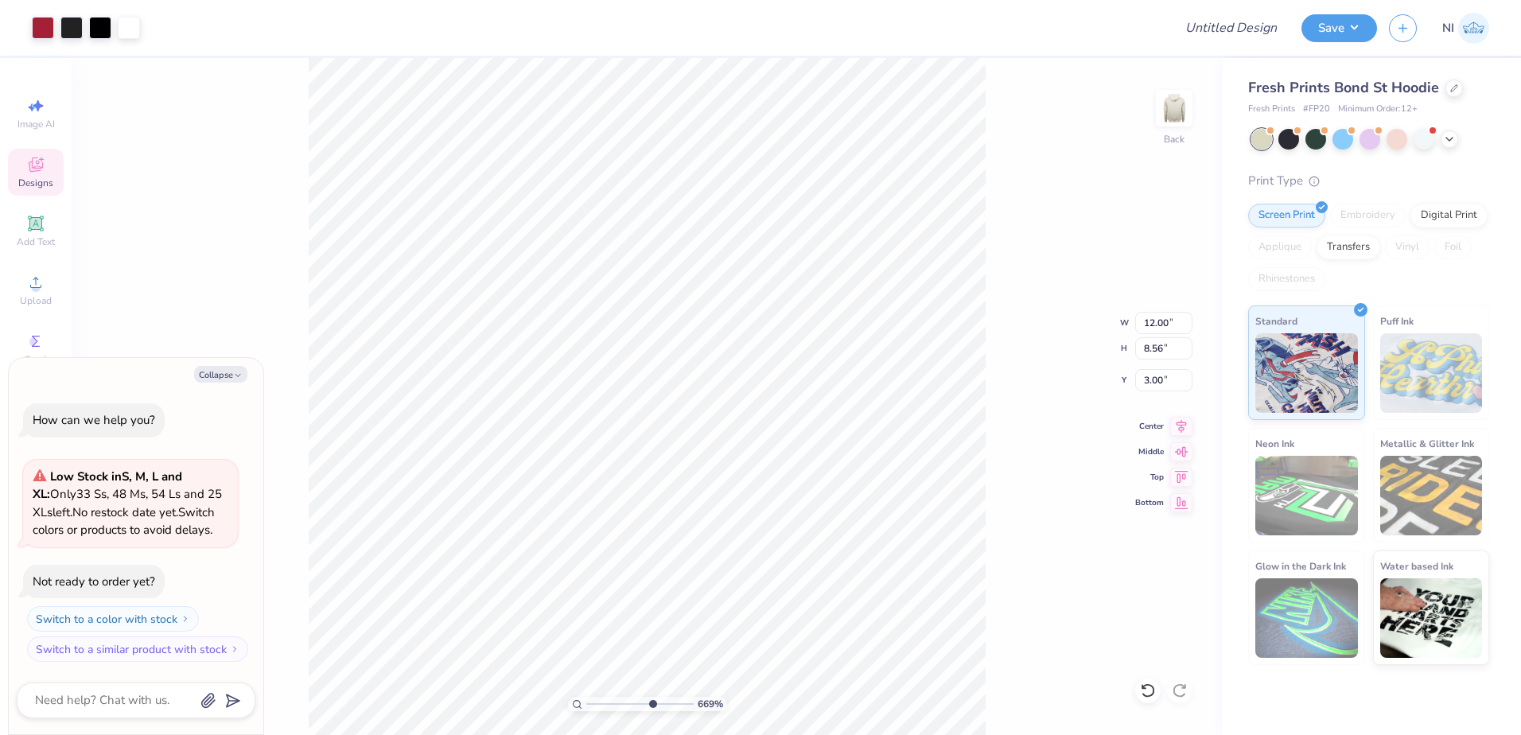
type input "6.69225330157204"
type textarea "x"
type input "6.69225330157204"
type textarea "x"
type input "1.14"
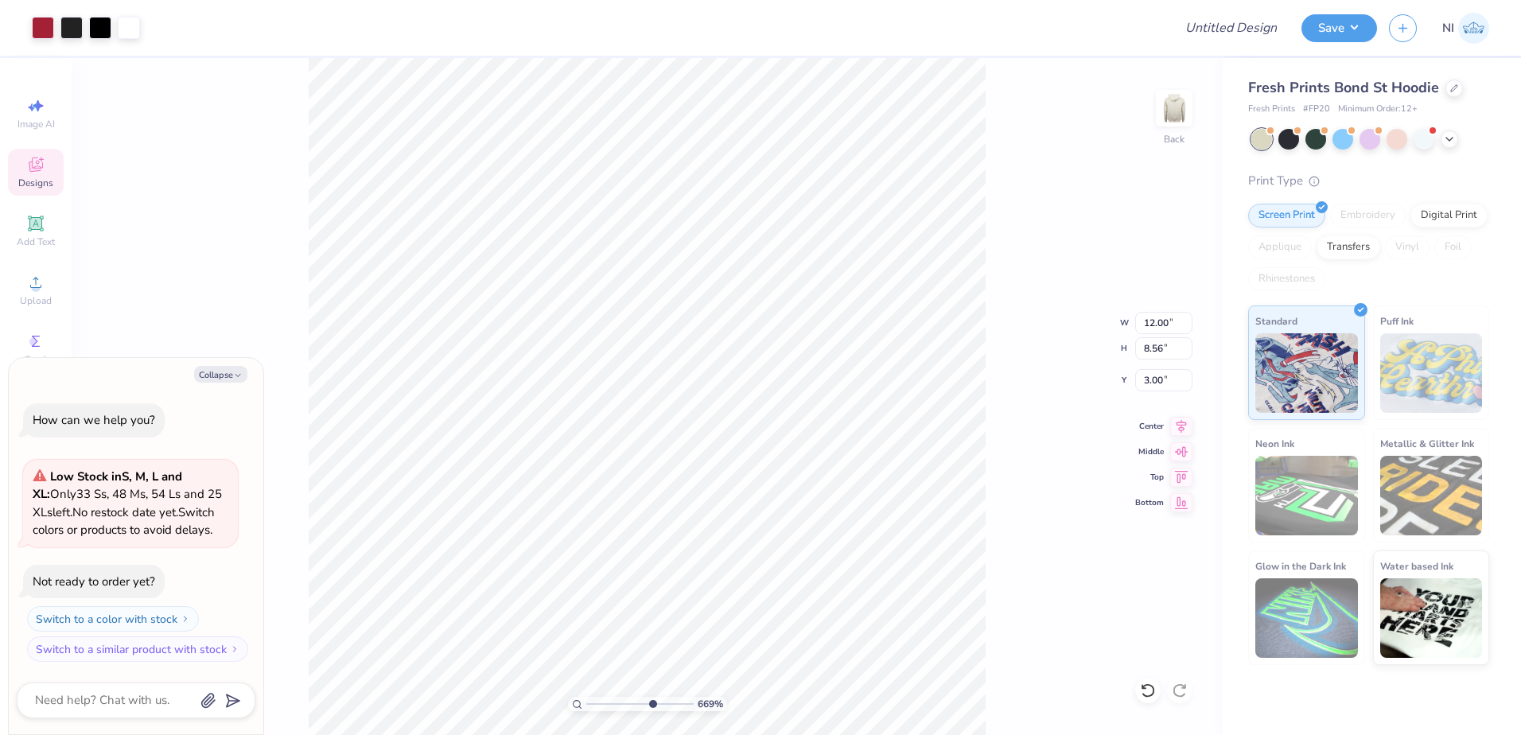
type input "0.11"
type input "5.07"
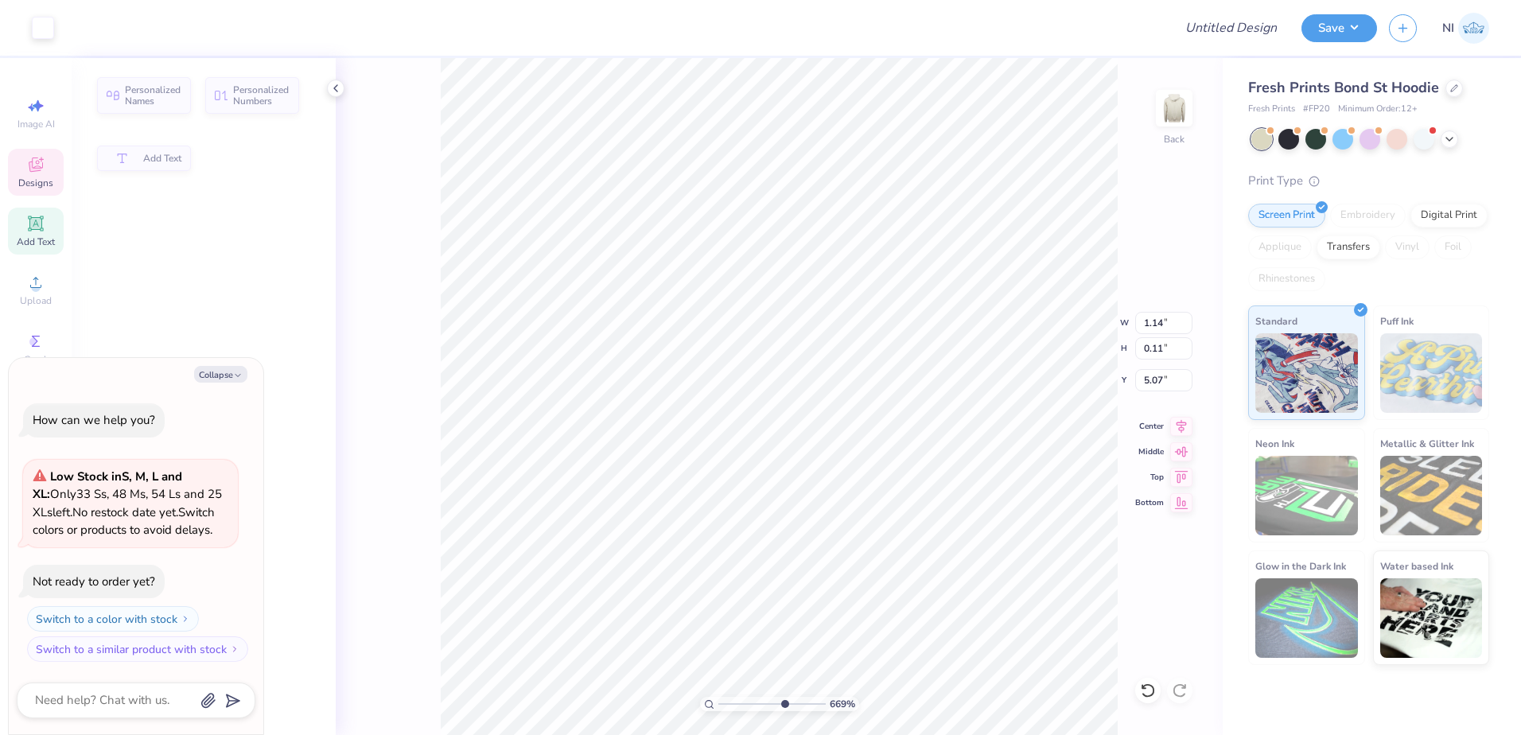
type textarea "x"
type input "6.69225330157204"
type textarea "x"
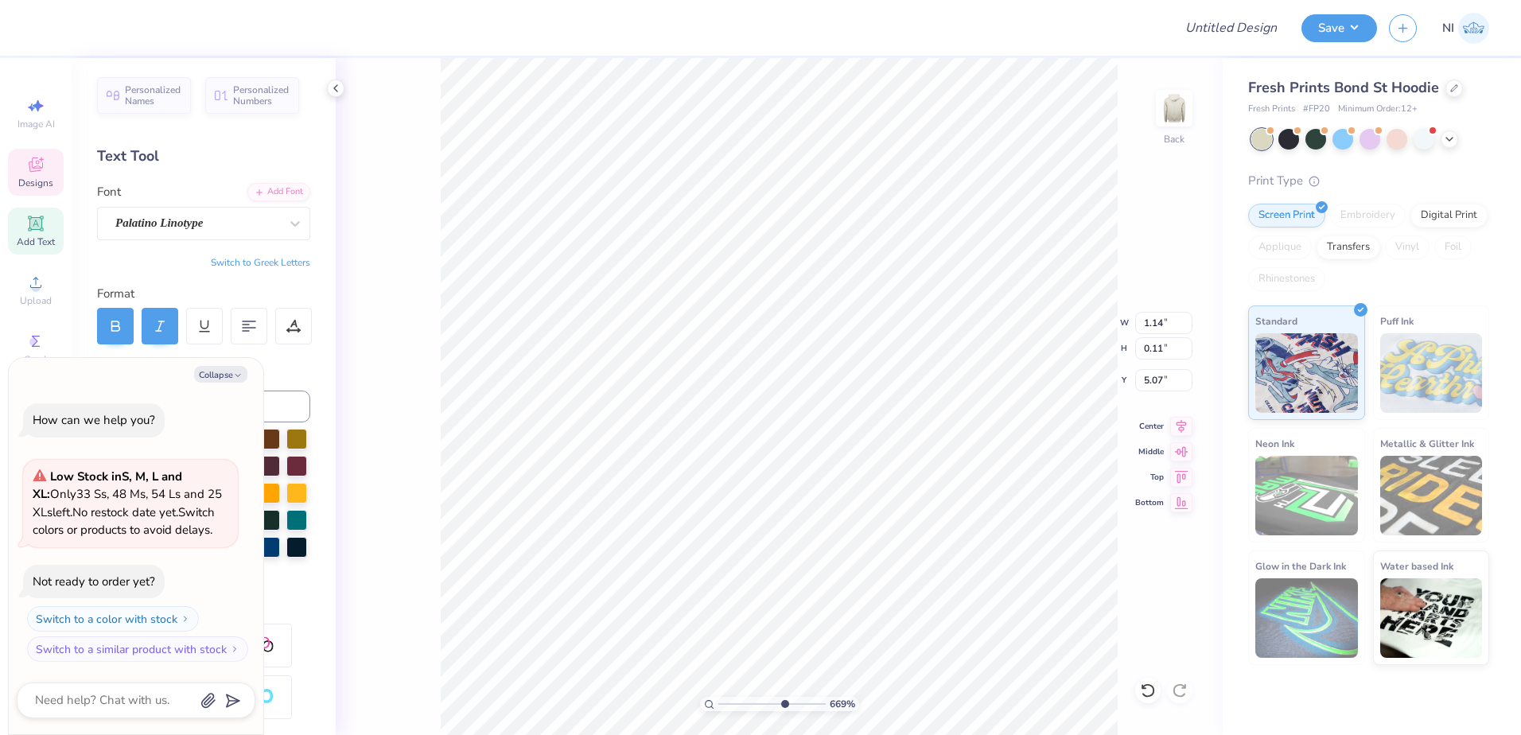
type input "6.69225330157204"
type textarea "x"
type input "6.69225330157204"
type textarea "x"
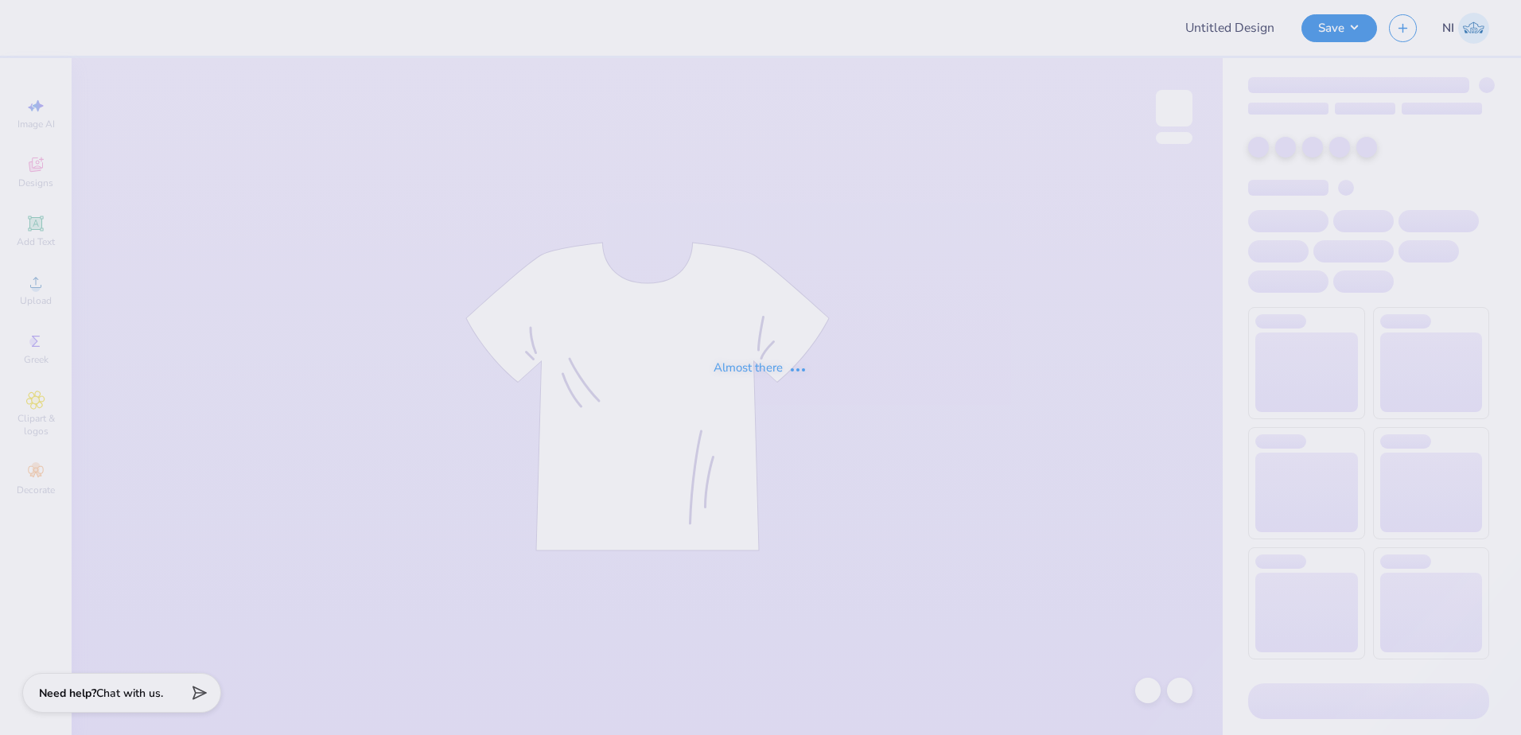
type input "Training: CF Training - Activities 5"
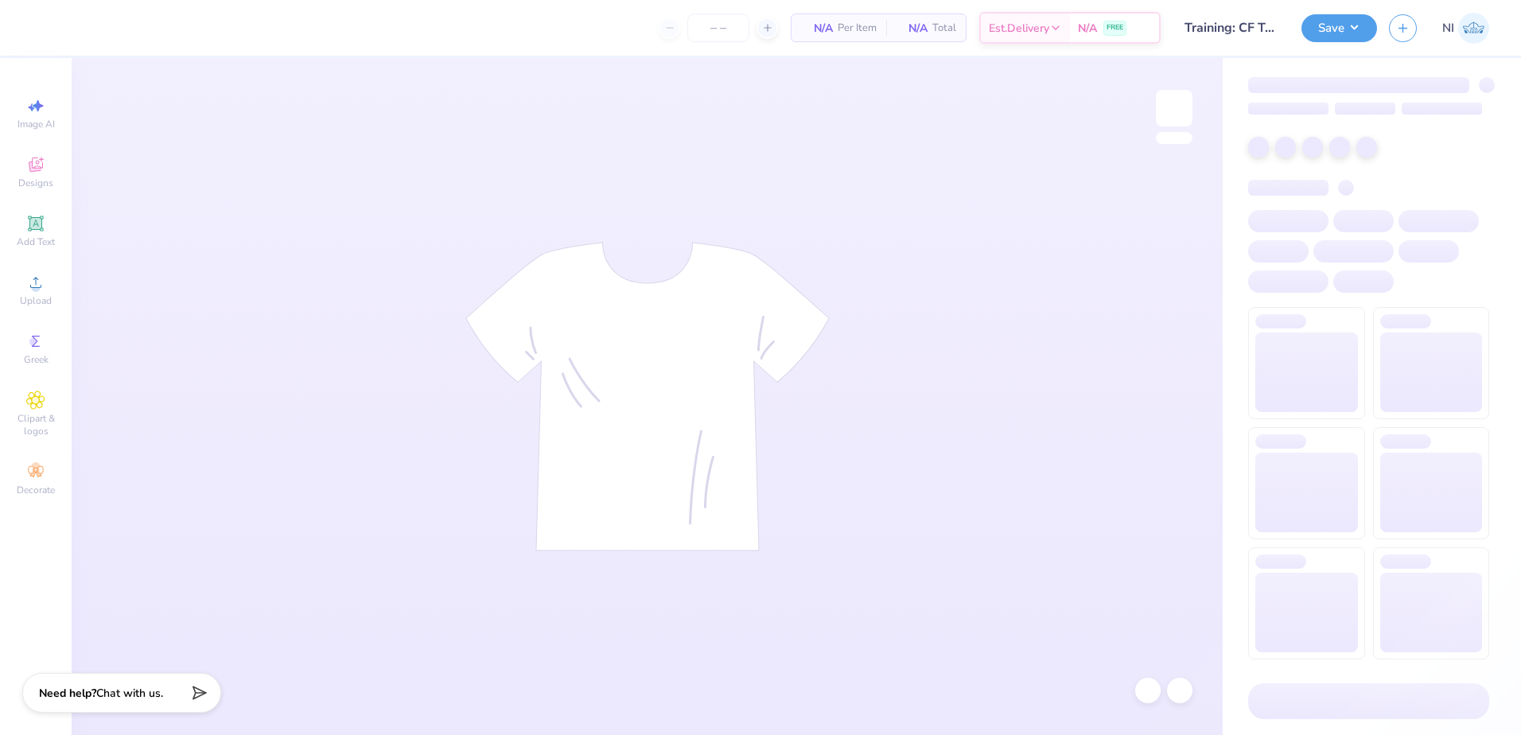
type input "24"
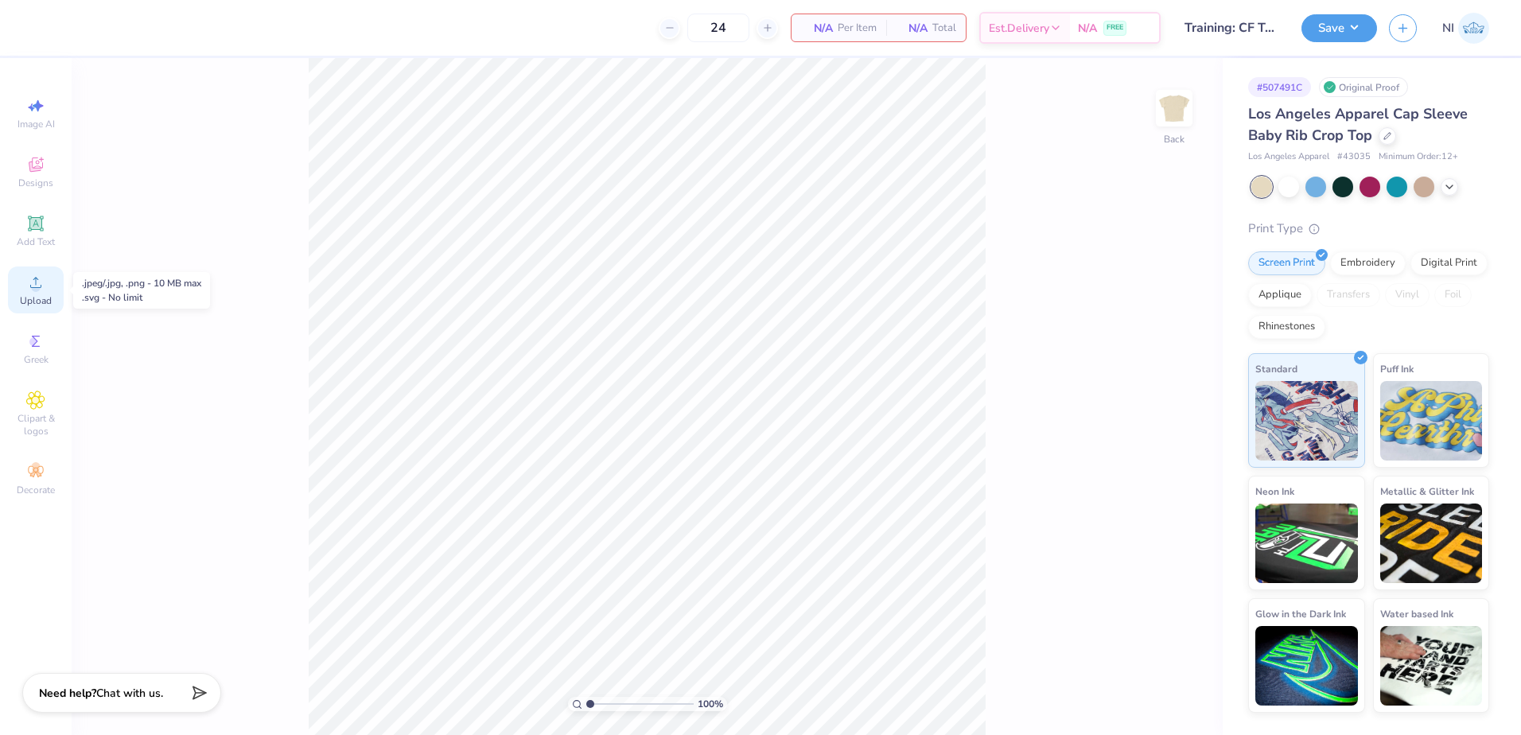
click at [32, 287] on icon at bounding box center [35, 282] width 11 height 11
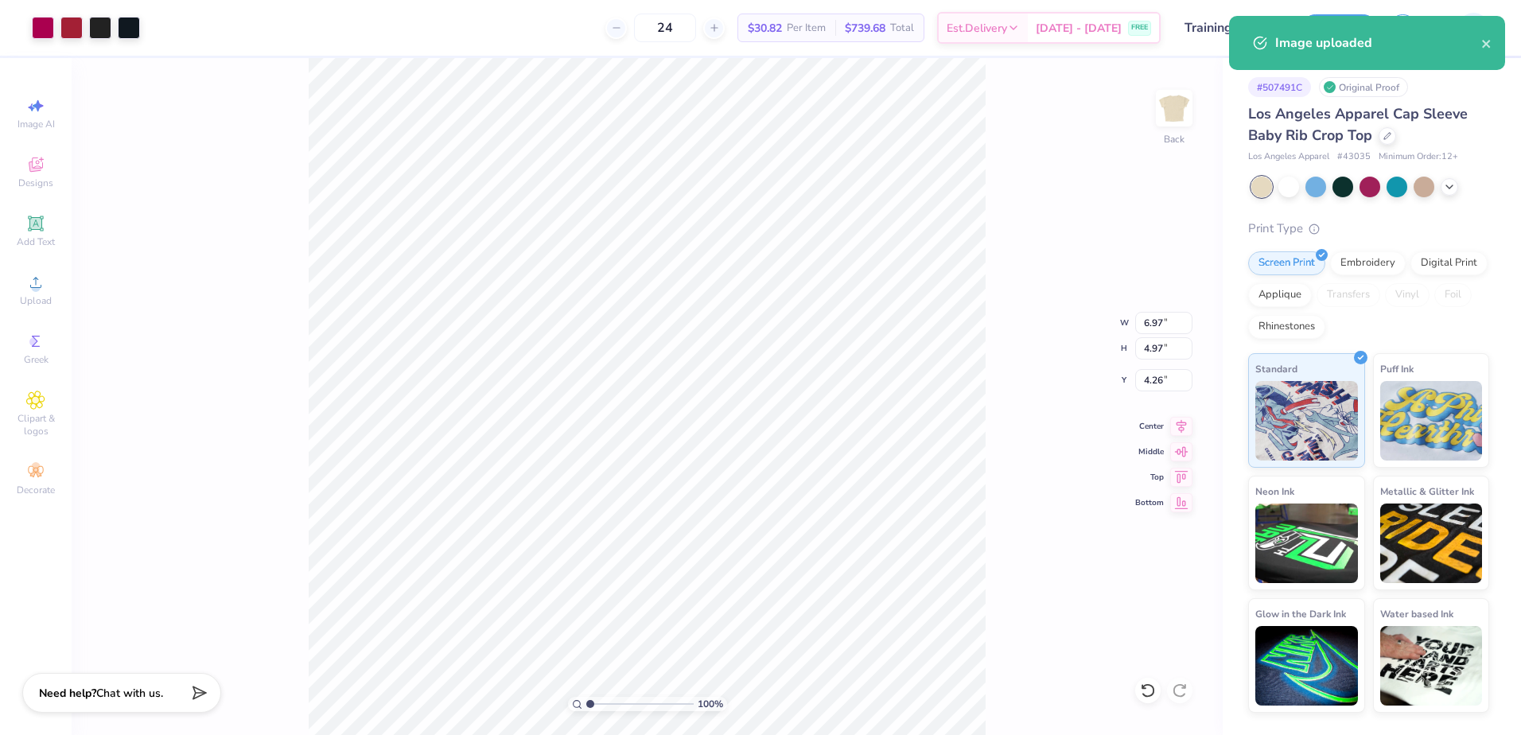
type input "0.51"
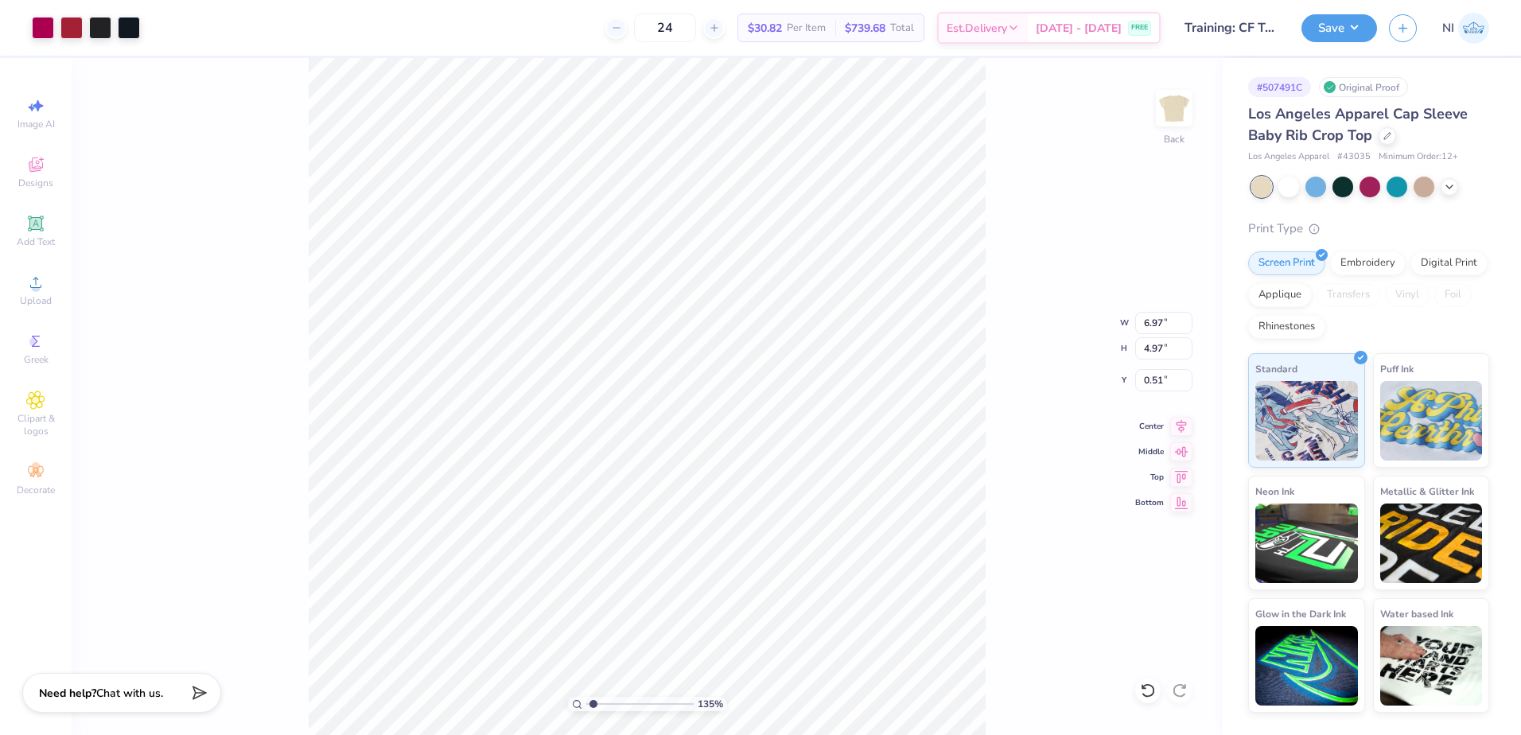
type input "1.35006143669128"
drag, startPoint x: 1154, startPoint y: 325, endPoint x: 1166, endPoint y: 324, distance: 12.0
click at [1156, 324] on input "6.97" at bounding box center [1163, 323] width 57 height 22
type input "6.0"
type input "1.35006143669128"
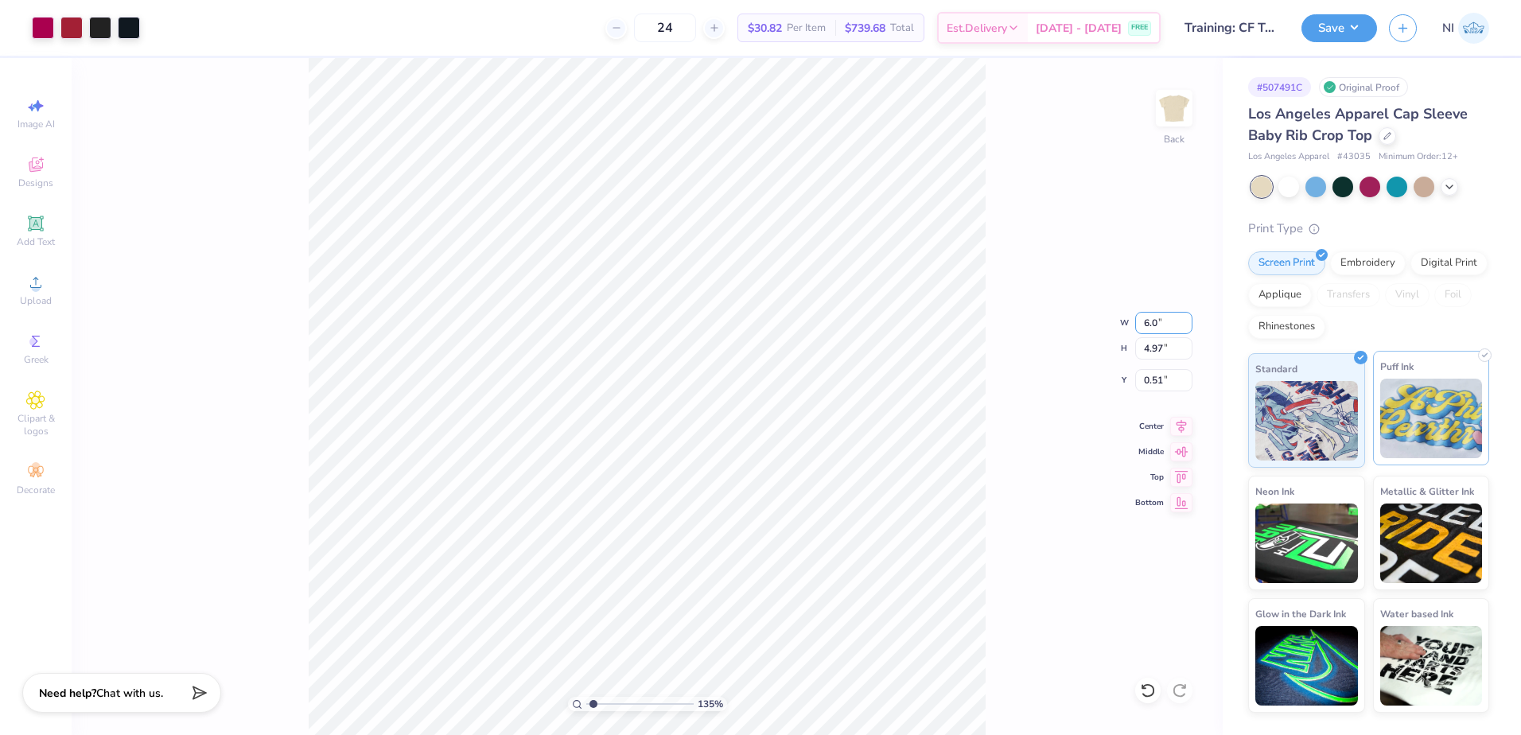
type input "6.00"
type input "4.28"
type input "0.86"
click at [1033, 398] on div "135 % Back W 6.00 6.00 " H 4.28 4.28 " Y 0.86 0.86 " Center Middle Top Bottom" at bounding box center [647, 396] width 1151 height 677
type input "1"
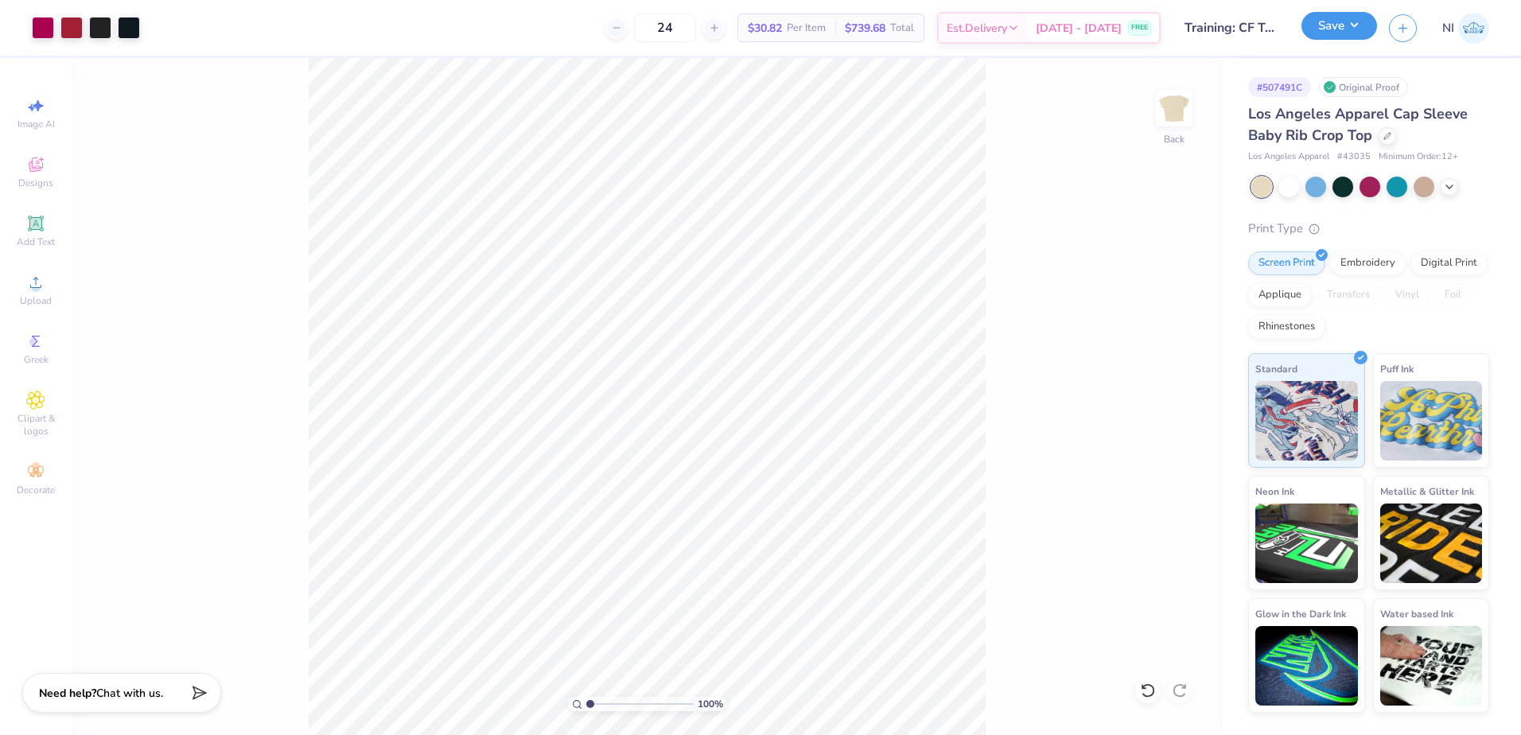
click at [1355, 22] on button "Save" at bounding box center [1339, 26] width 76 height 28
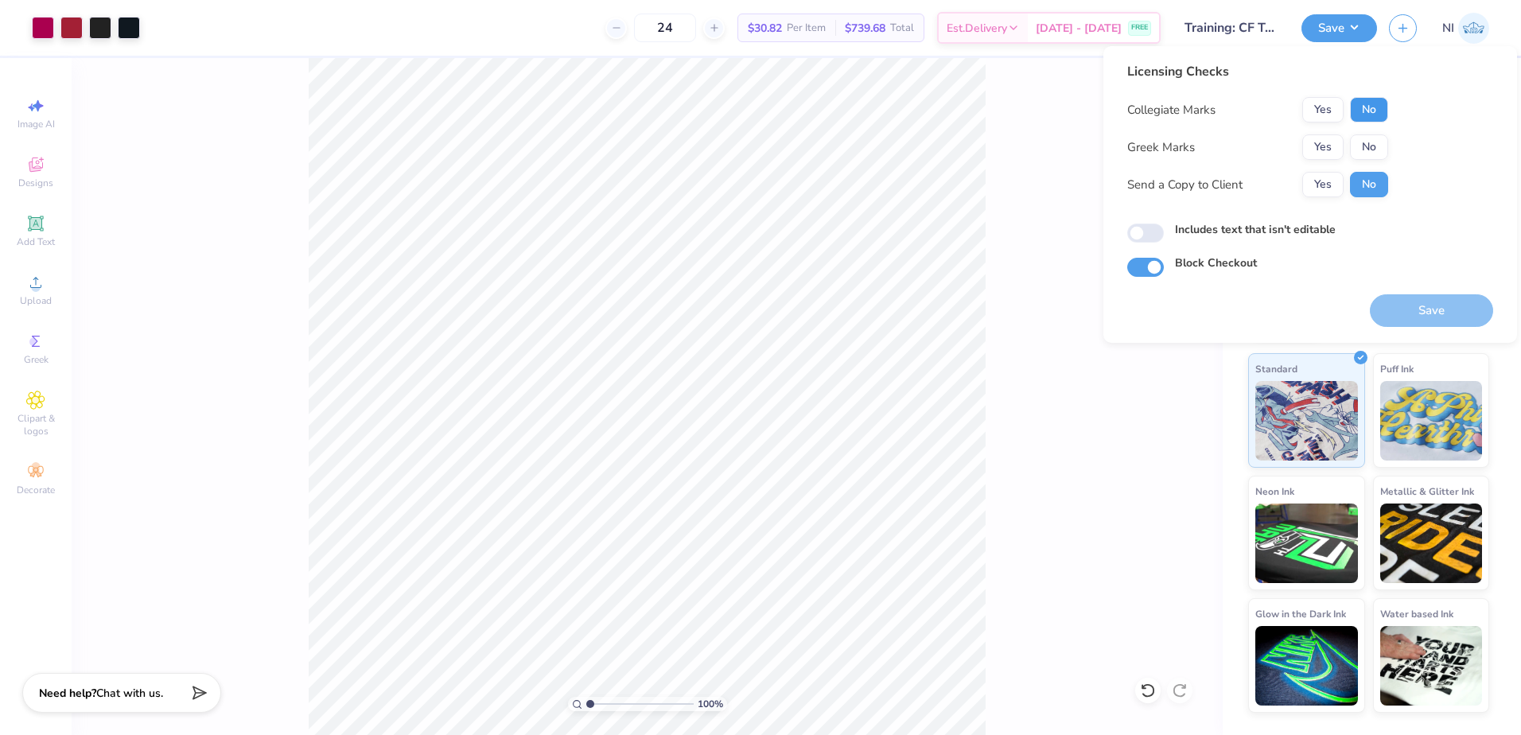
click at [1374, 113] on button "No" at bounding box center [1369, 109] width 38 height 25
click at [1376, 146] on button "No" at bounding box center [1369, 146] width 38 height 25
click at [1224, 231] on label "Includes text that isn't editable" at bounding box center [1255, 229] width 161 height 17
click at [1164, 231] on input "Includes text that isn't editable" at bounding box center [1145, 233] width 37 height 19
click at [1177, 231] on label "Includes text that isn't editable" at bounding box center [1255, 229] width 161 height 17
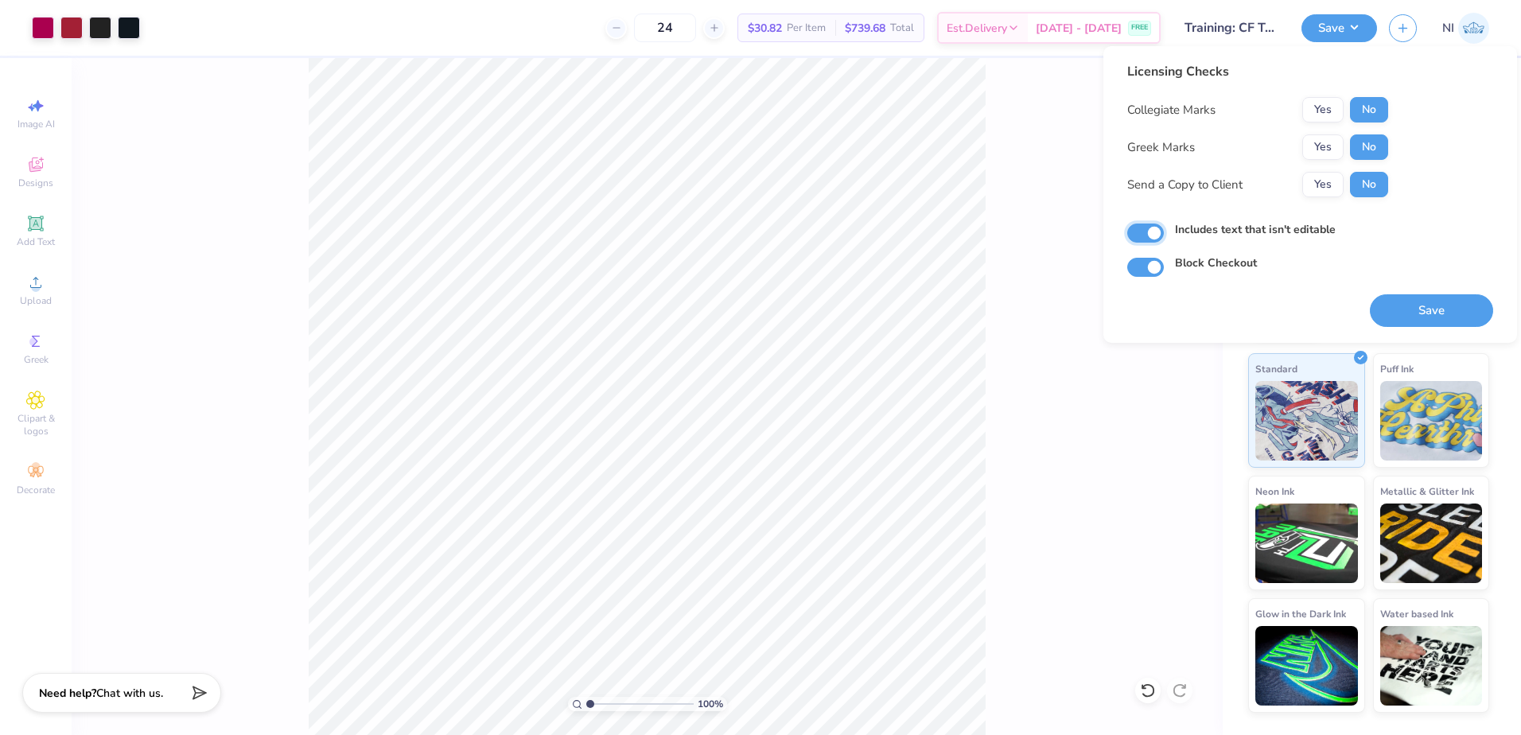
click at [1164, 231] on input "Includes text that isn't editable" at bounding box center [1145, 233] width 37 height 19
checkbox input "false"
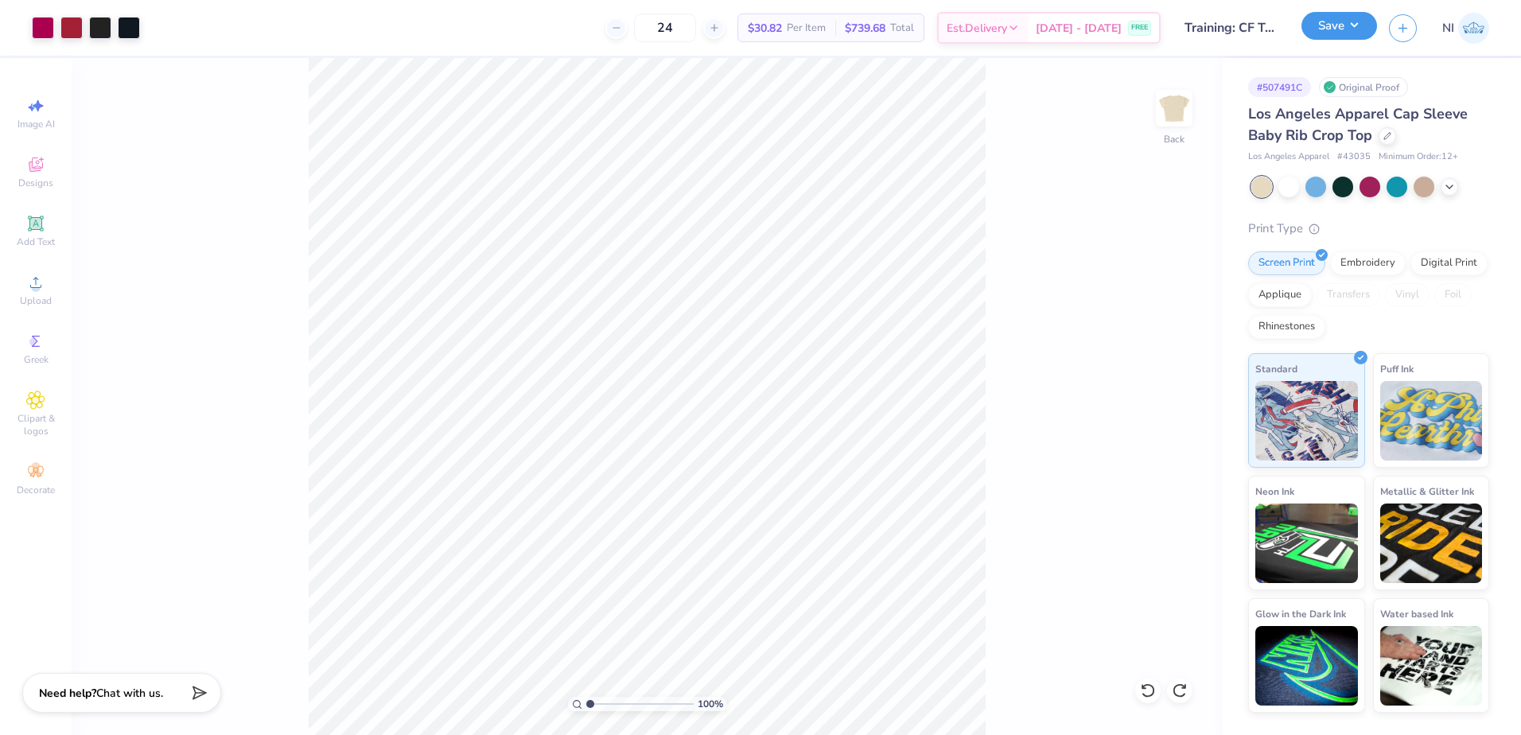
click at [1366, 28] on button "Save" at bounding box center [1339, 26] width 76 height 28
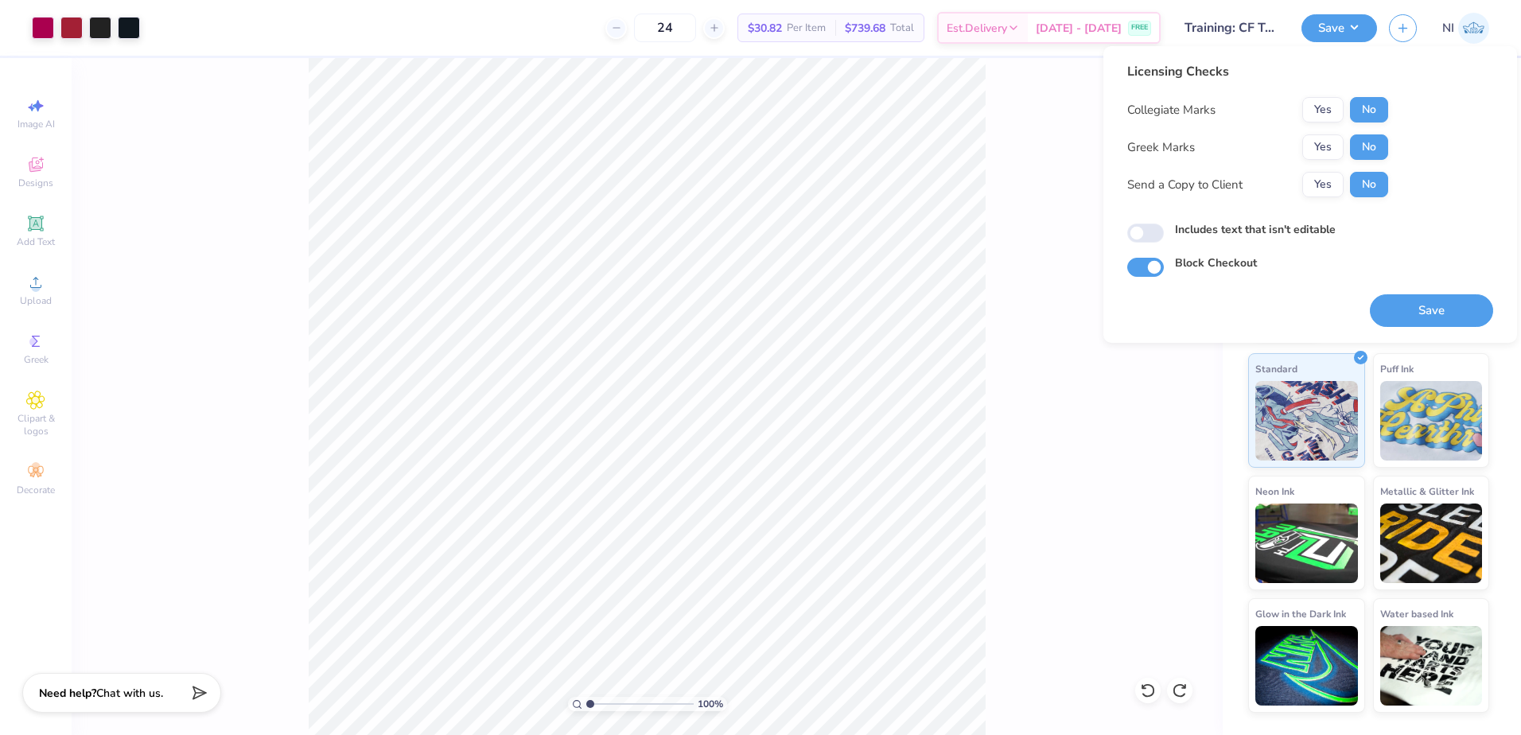
click at [1179, 231] on label "Includes text that isn't editable" at bounding box center [1255, 229] width 161 height 17
click at [1164, 231] on input "Includes text that isn't editable" at bounding box center [1145, 233] width 37 height 19
checkbox input "true"
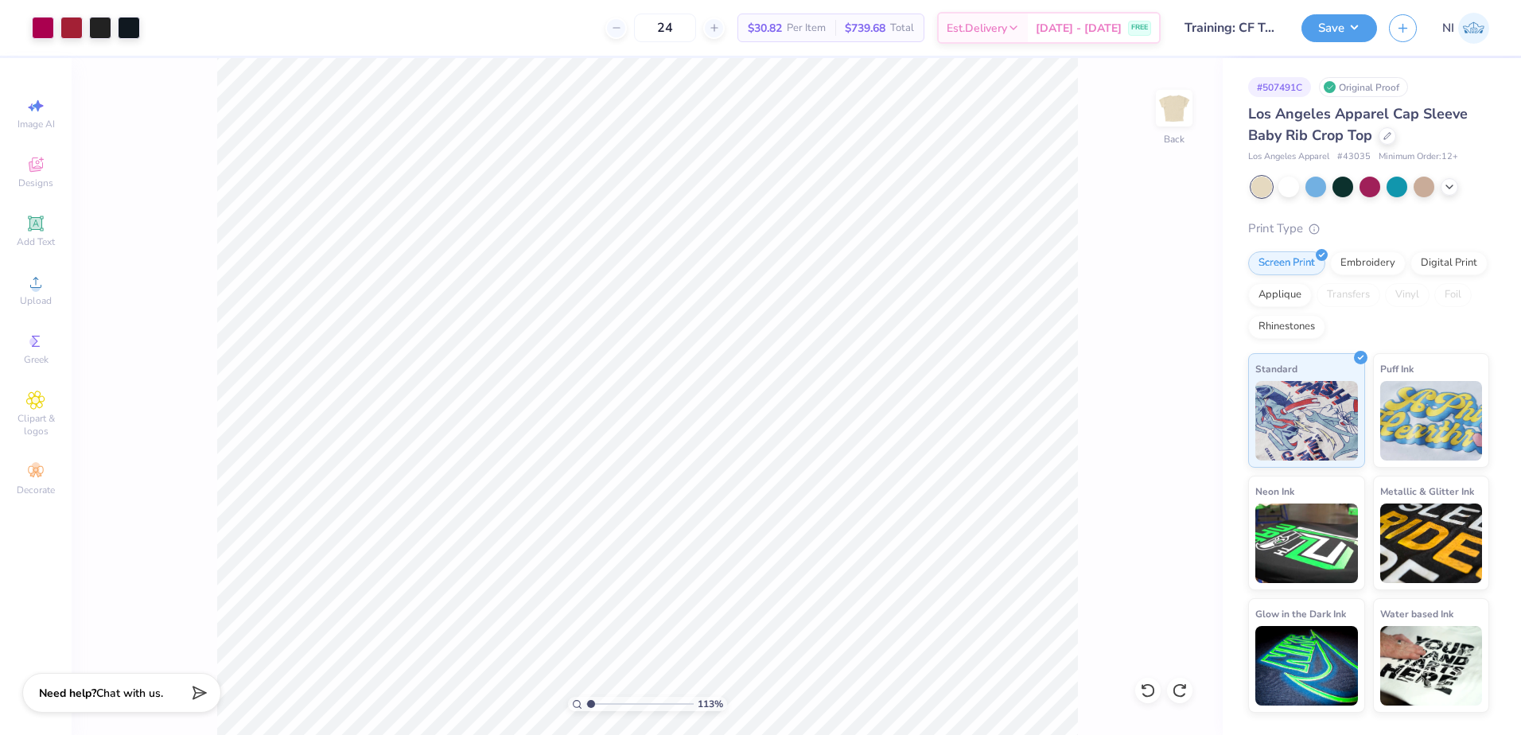
drag, startPoint x: 1350, startPoint y: 26, endPoint x: 1340, endPoint y: 43, distance: 19.2
click at [1350, 27] on button "Save" at bounding box center [1339, 28] width 76 height 28
type input "1"
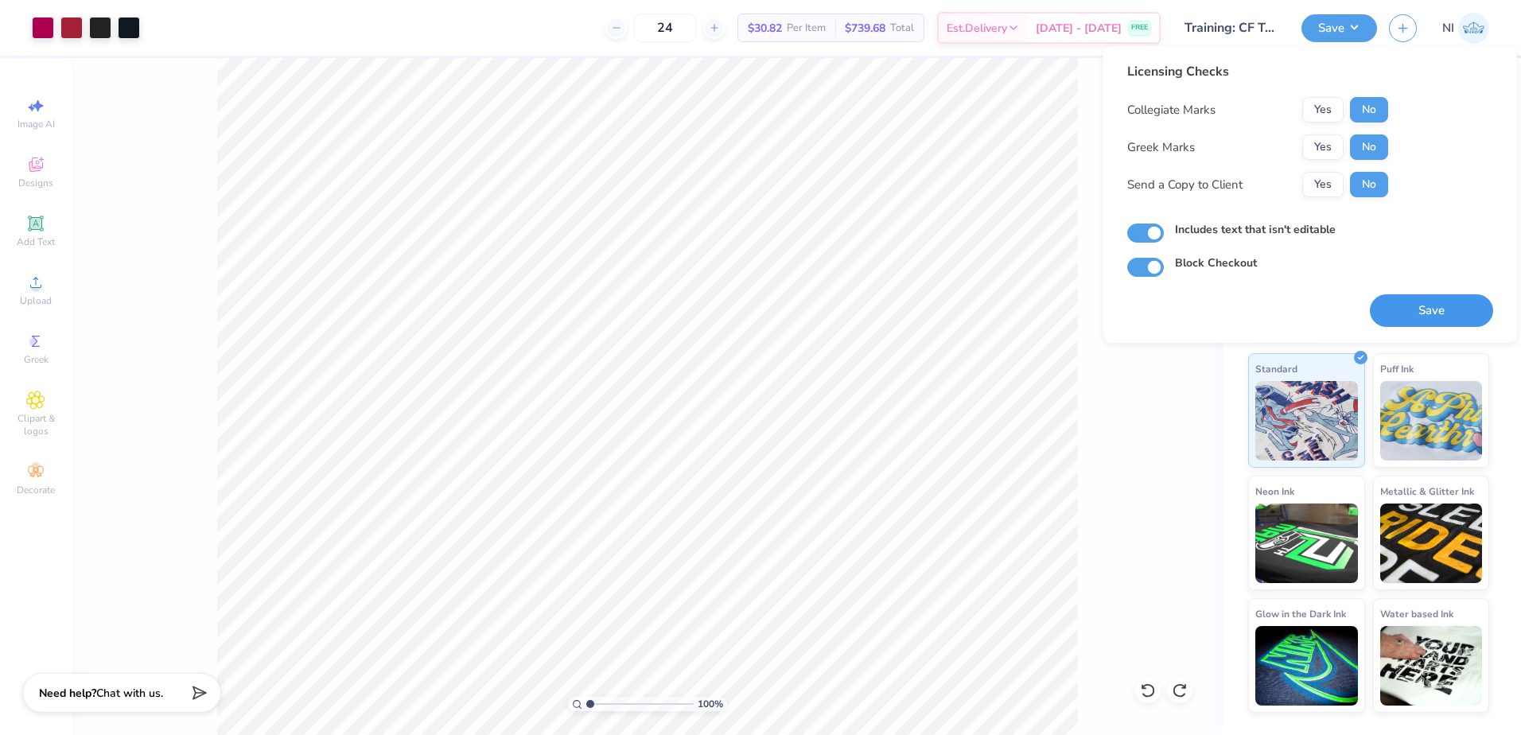
click at [1423, 307] on button "Save" at bounding box center [1431, 310] width 123 height 33
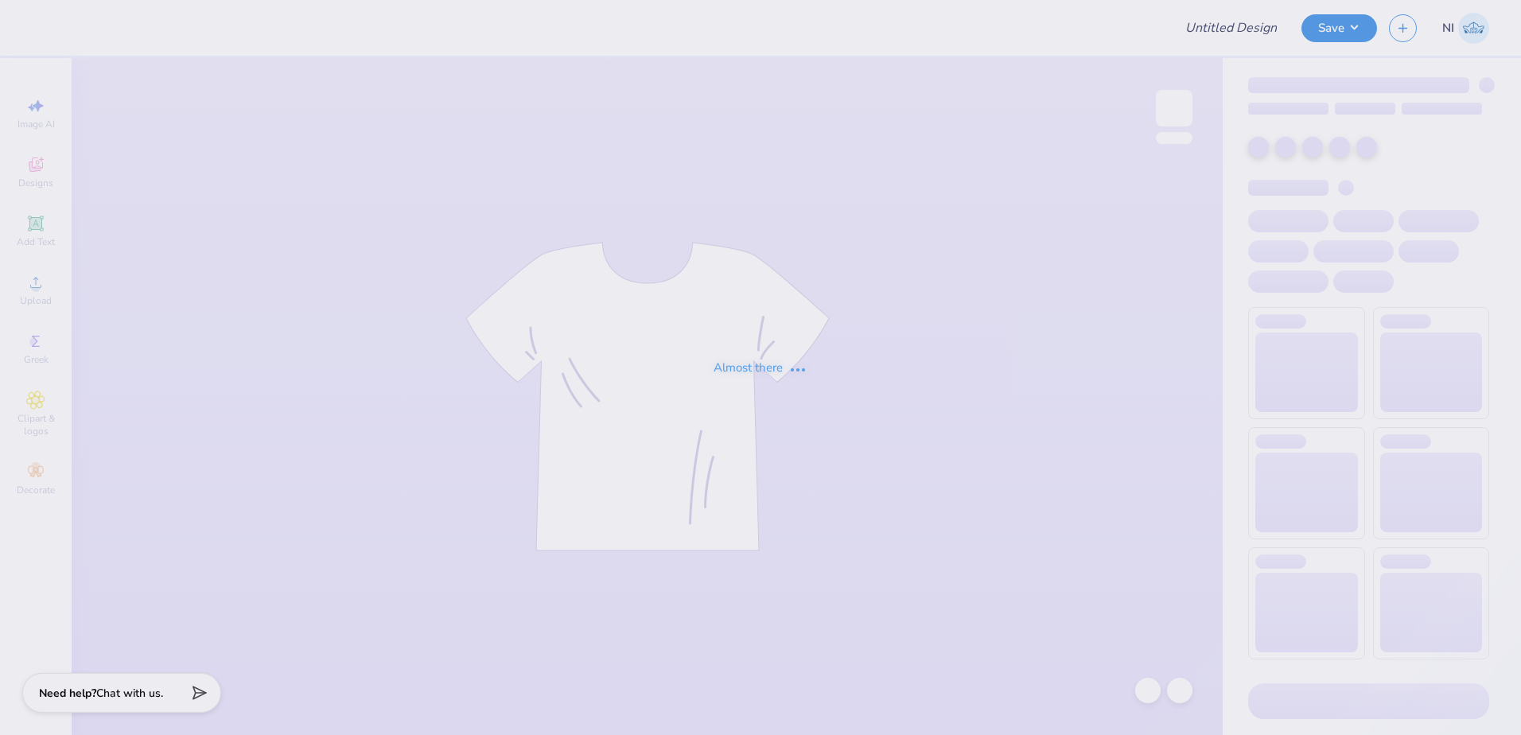
type input "Training: CF Training - Activities 5"
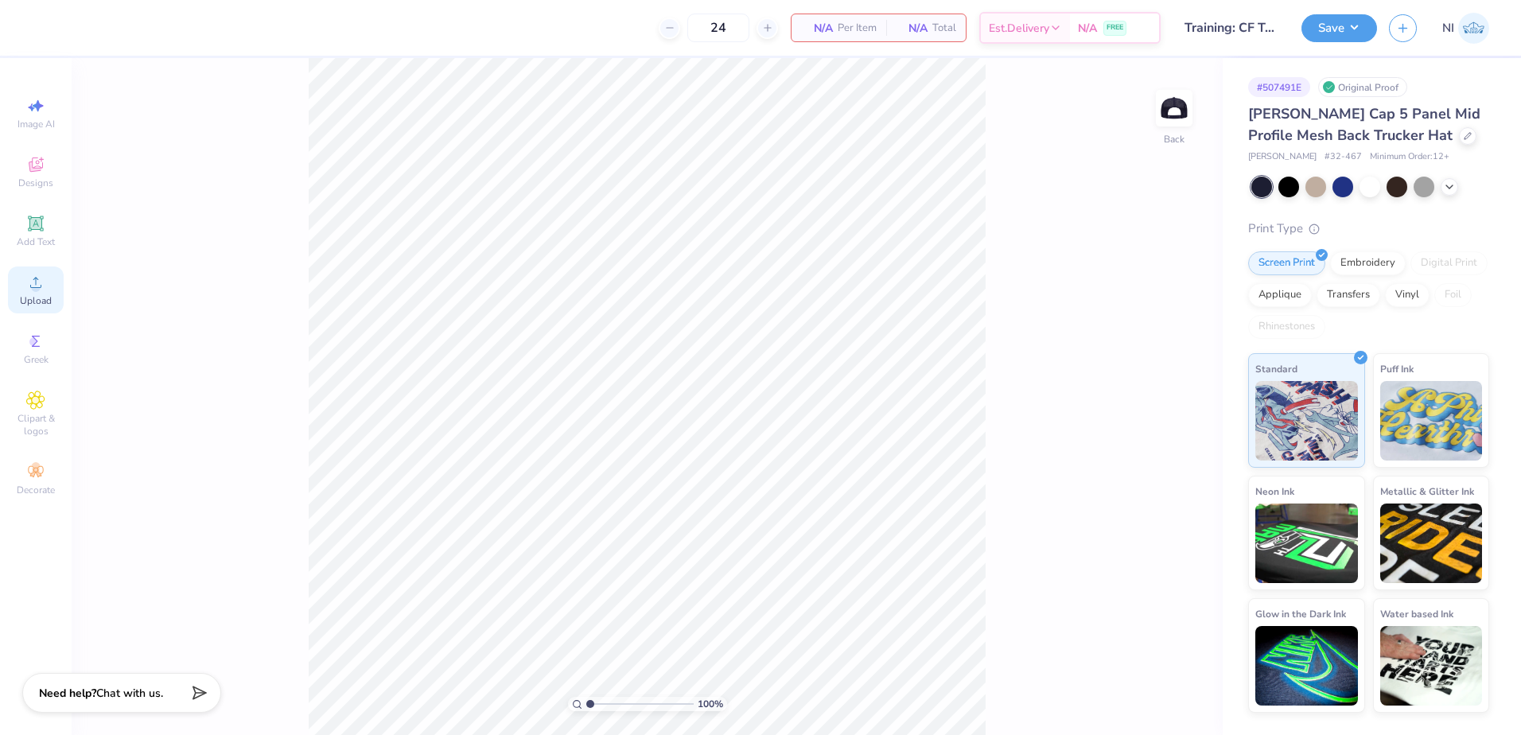
click at [36, 288] on icon at bounding box center [35, 282] width 19 height 19
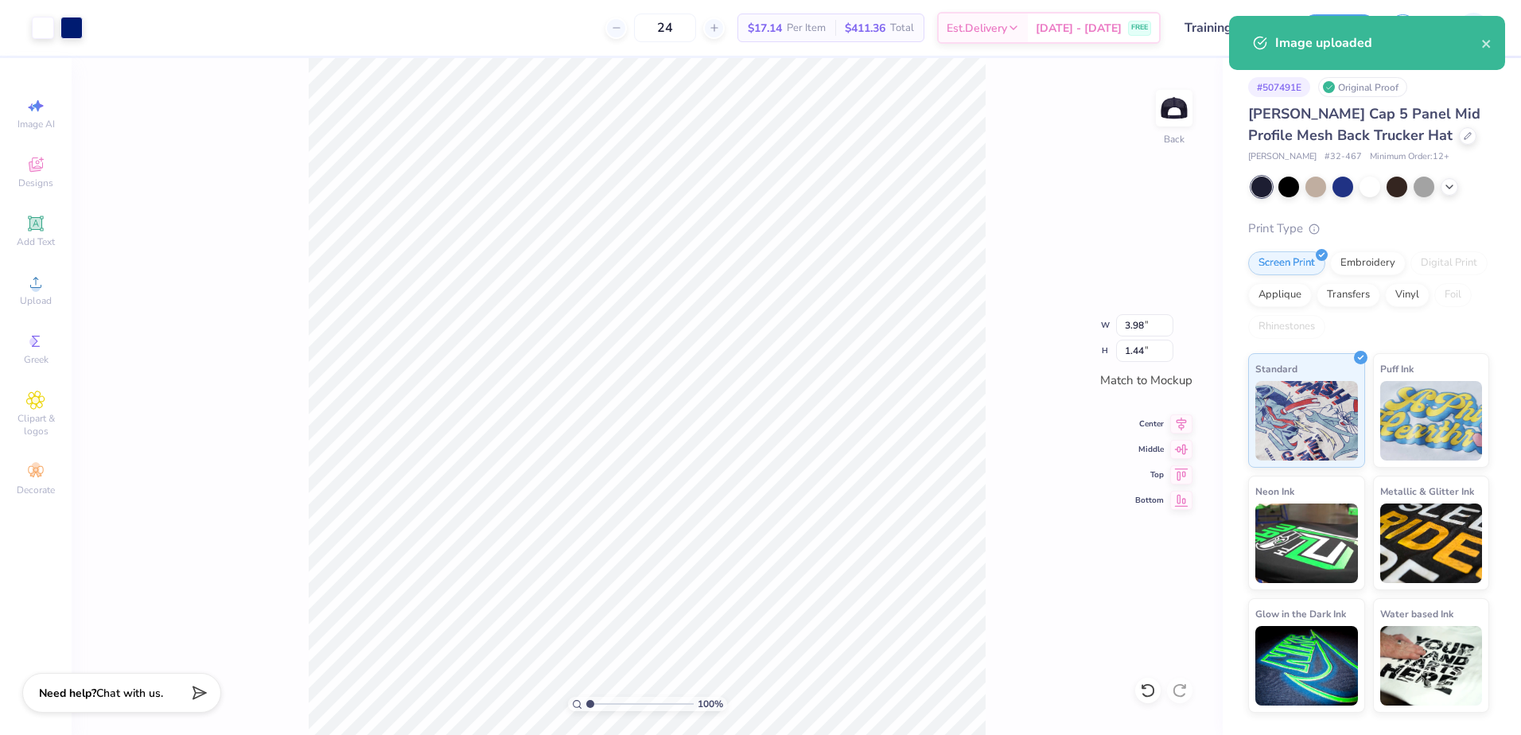
type input "3.95"
type input "1.43"
type input "3.98"
type input "1.44"
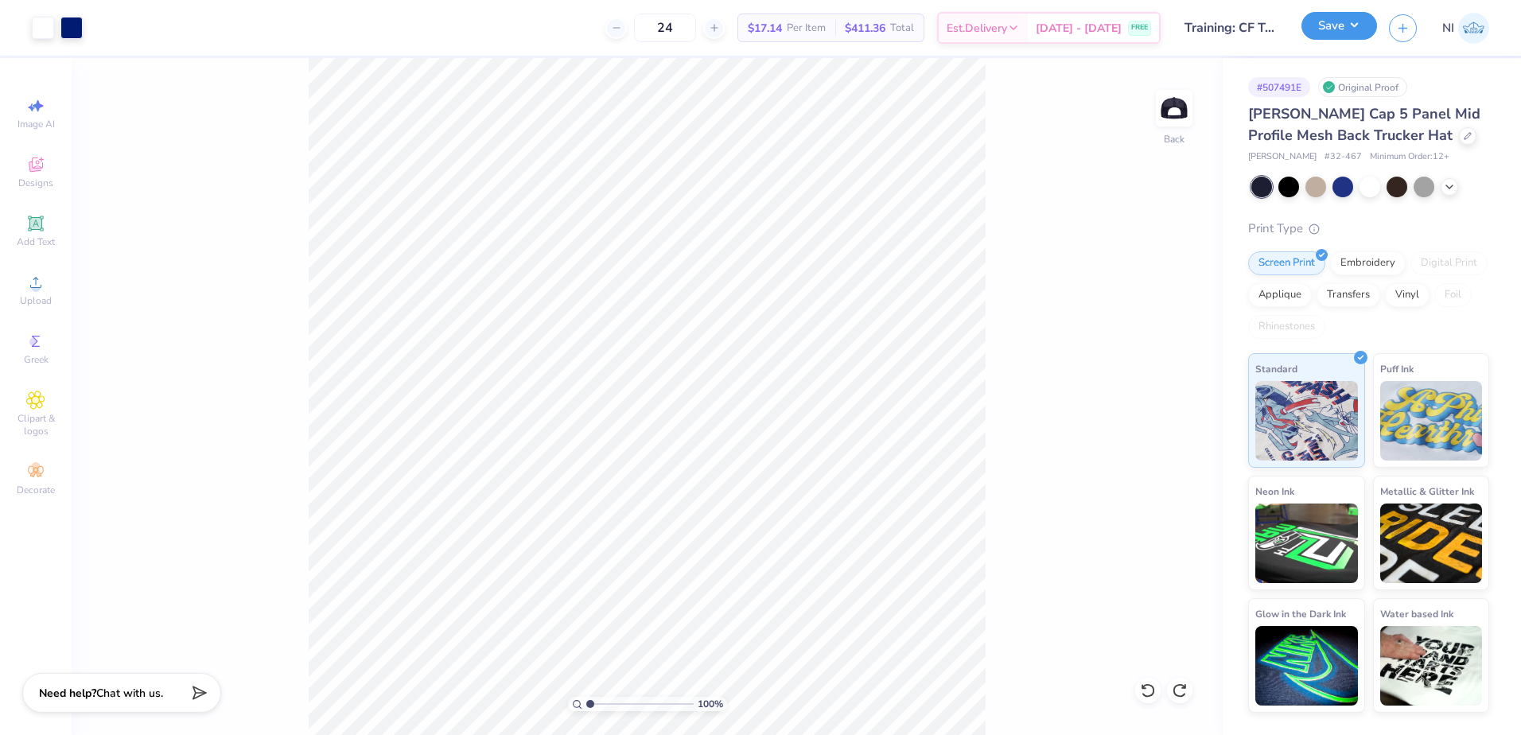
click at [1349, 30] on button "Save" at bounding box center [1339, 26] width 76 height 28
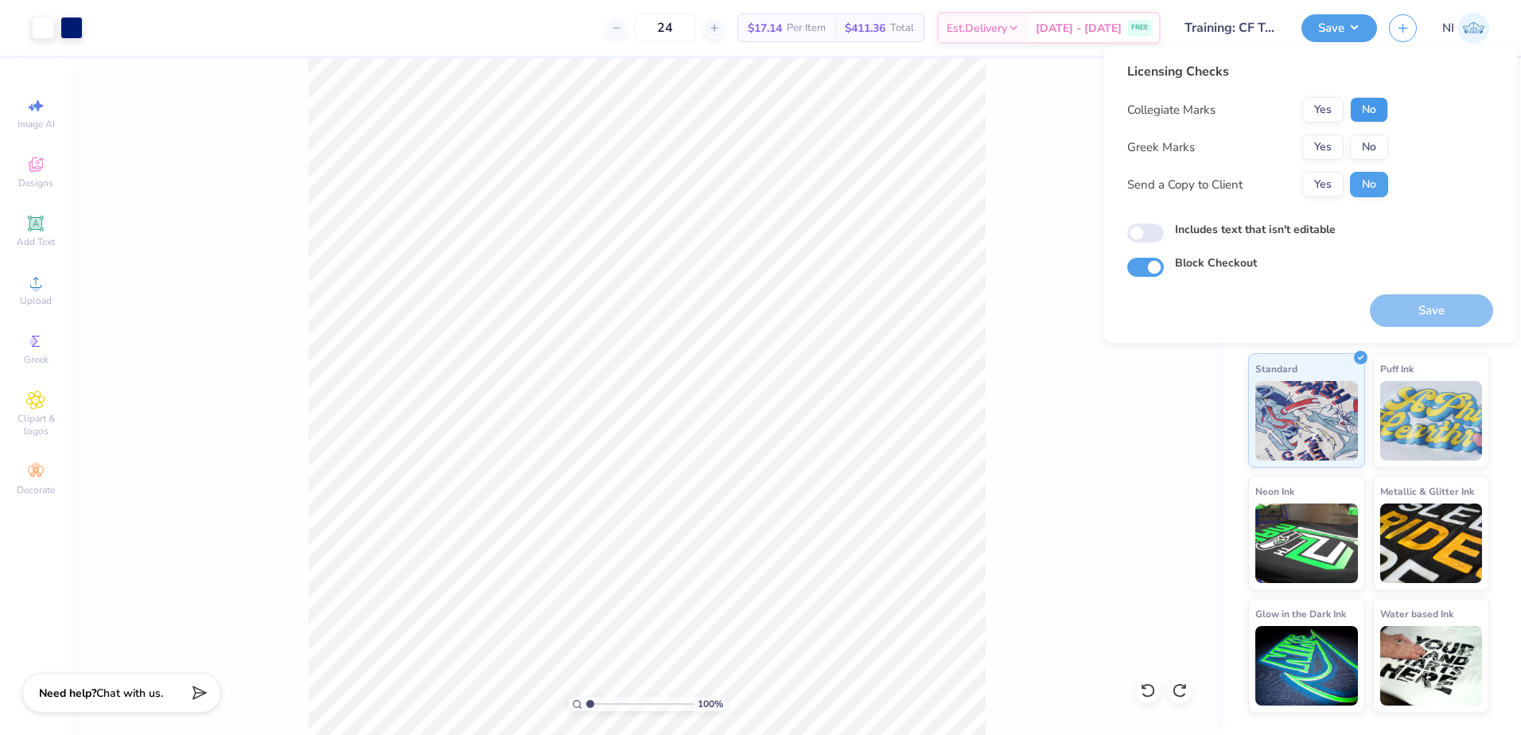
click at [1370, 114] on button "No" at bounding box center [1369, 109] width 38 height 25
click at [1368, 138] on button "No" at bounding box center [1369, 146] width 38 height 25
click at [1232, 228] on label "Includes text that isn't editable" at bounding box center [1255, 229] width 161 height 17
click at [1164, 228] on input "Includes text that isn't editable" at bounding box center [1145, 233] width 37 height 19
checkbox input "true"
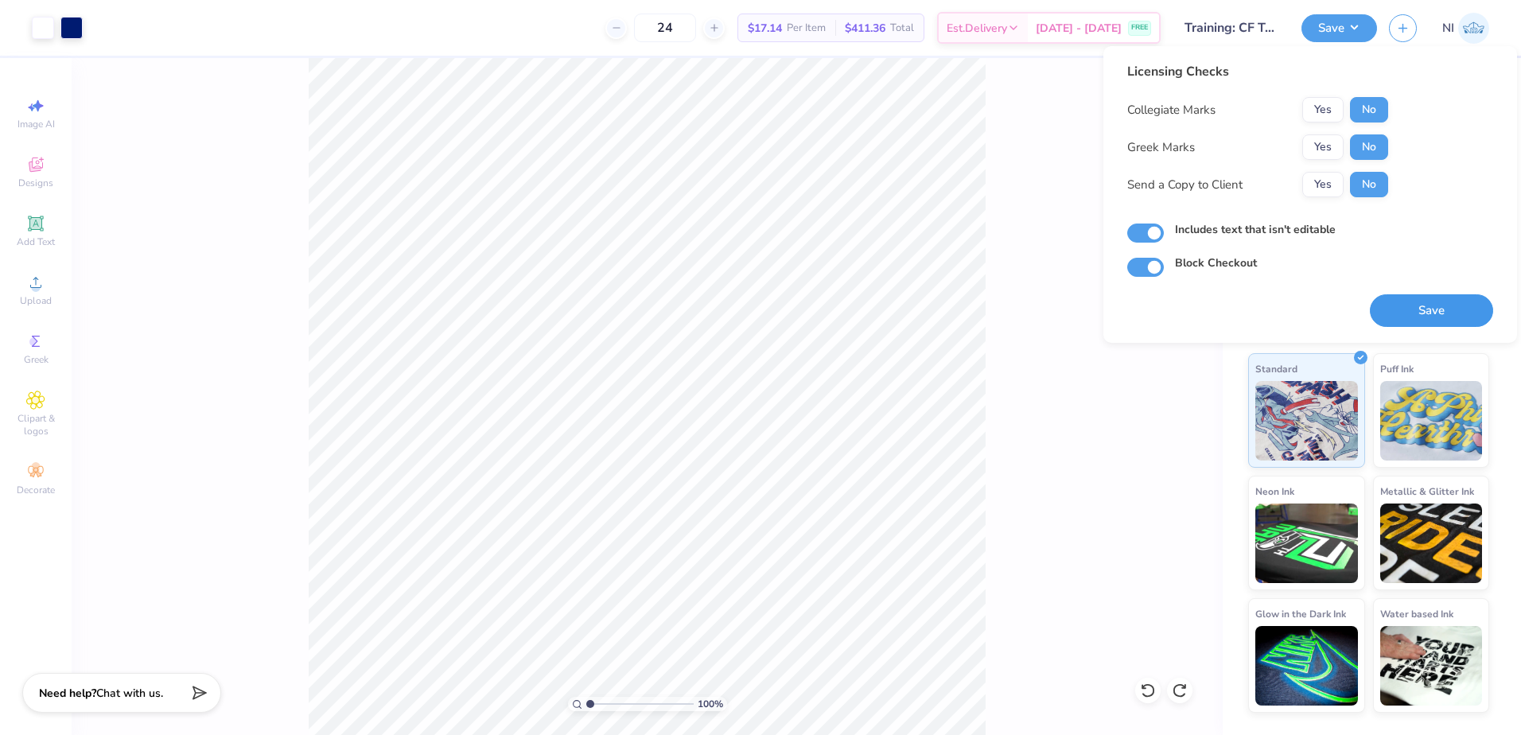
click at [1428, 303] on button "Save" at bounding box center [1431, 310] width 123 height 33
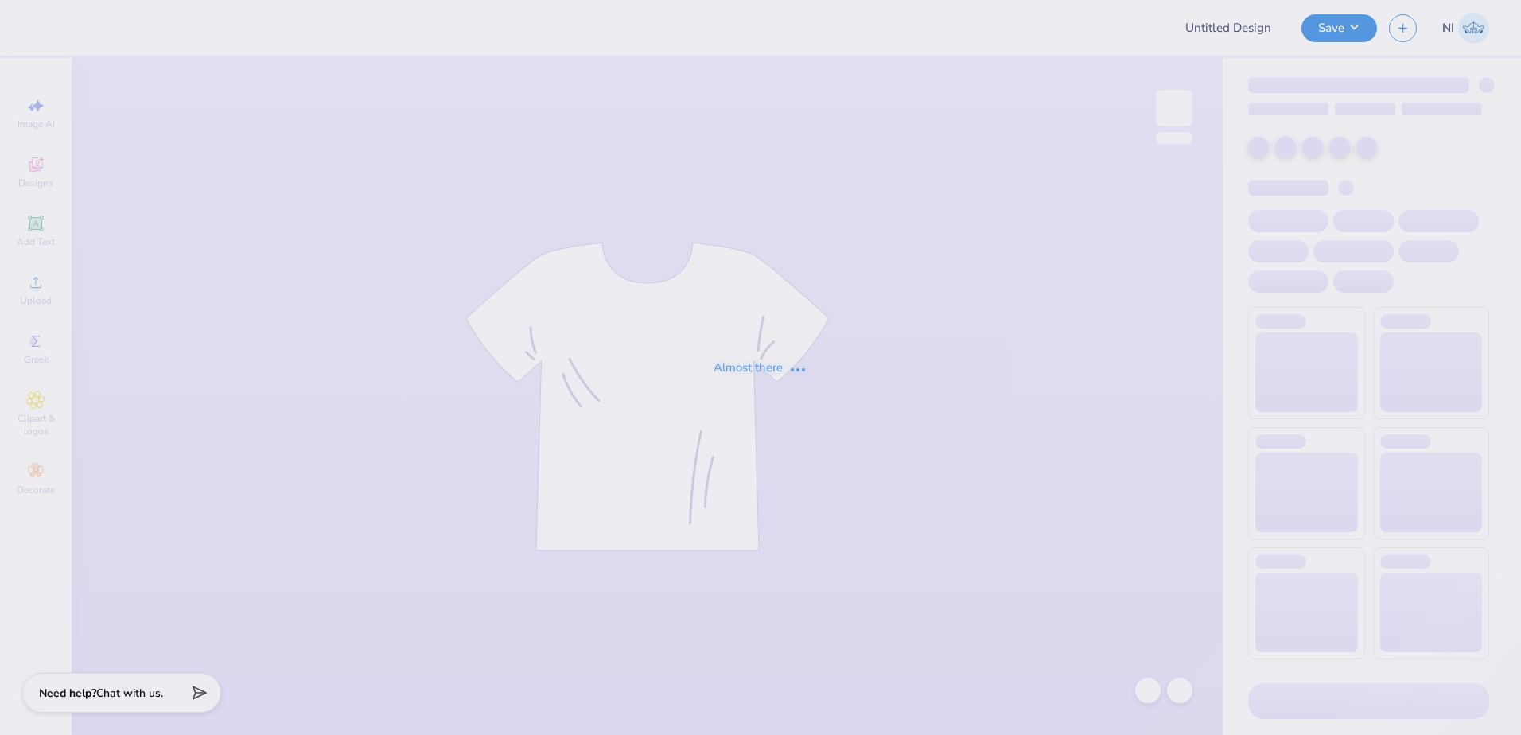
type input "Training: CF Training - Activities 5"
